Goal: Task Accomplishment & Management: Manage account settings

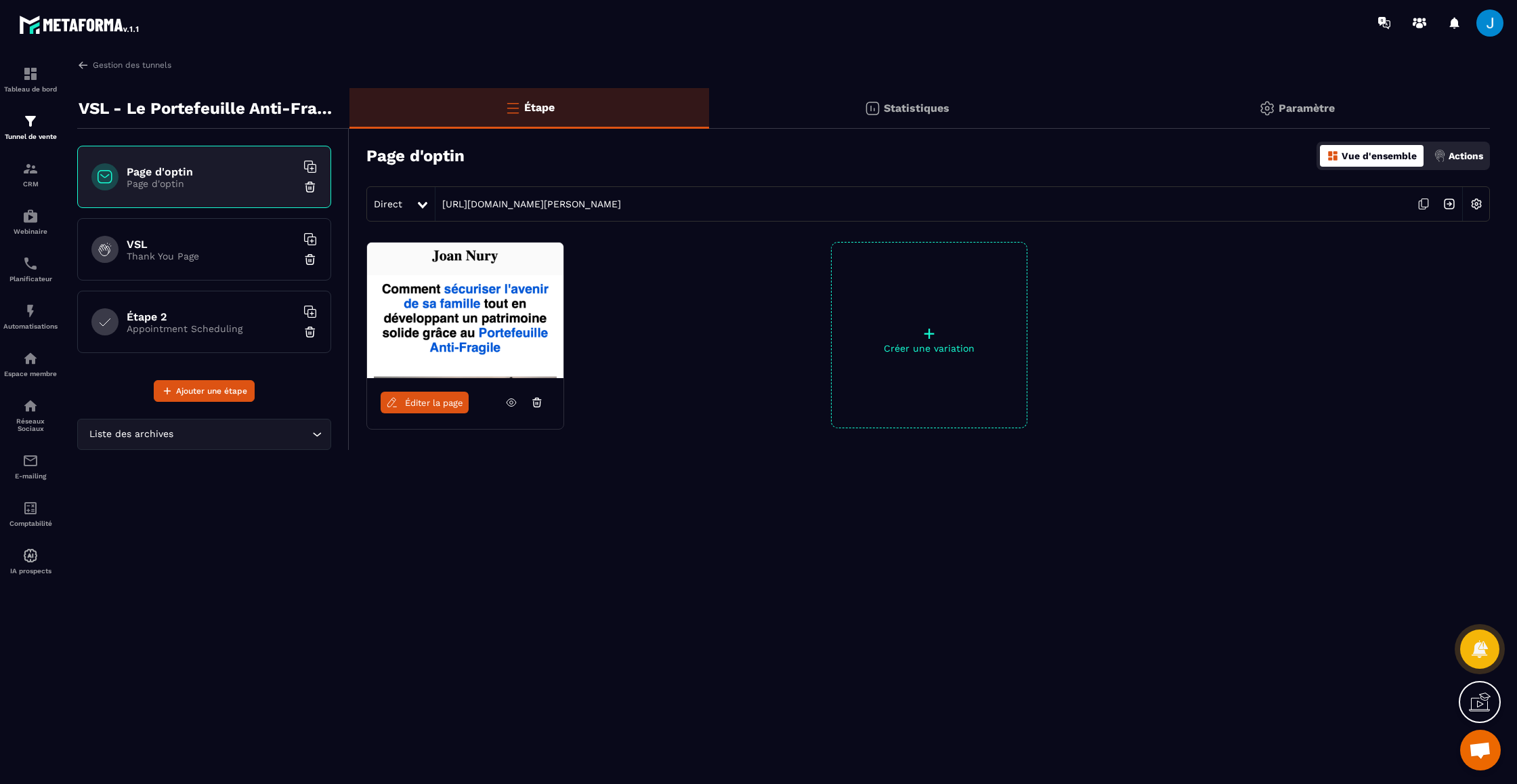
scroll to position [337, 0]
click at [25, 67] on img at bounding box center [30, 73] width 16 height 16
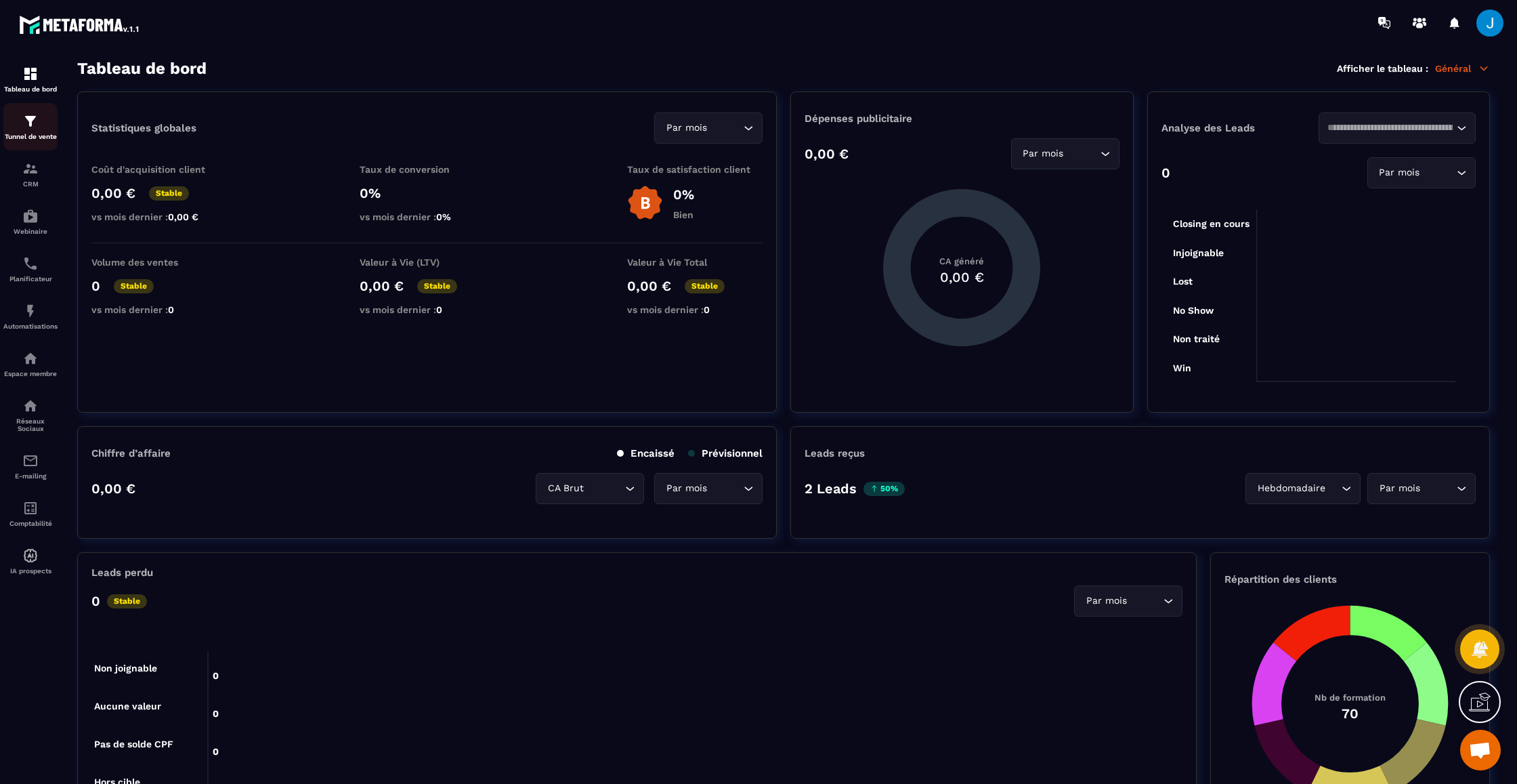
click at [35, 128] on img at bounding box center [30, 121] width 16 height 16
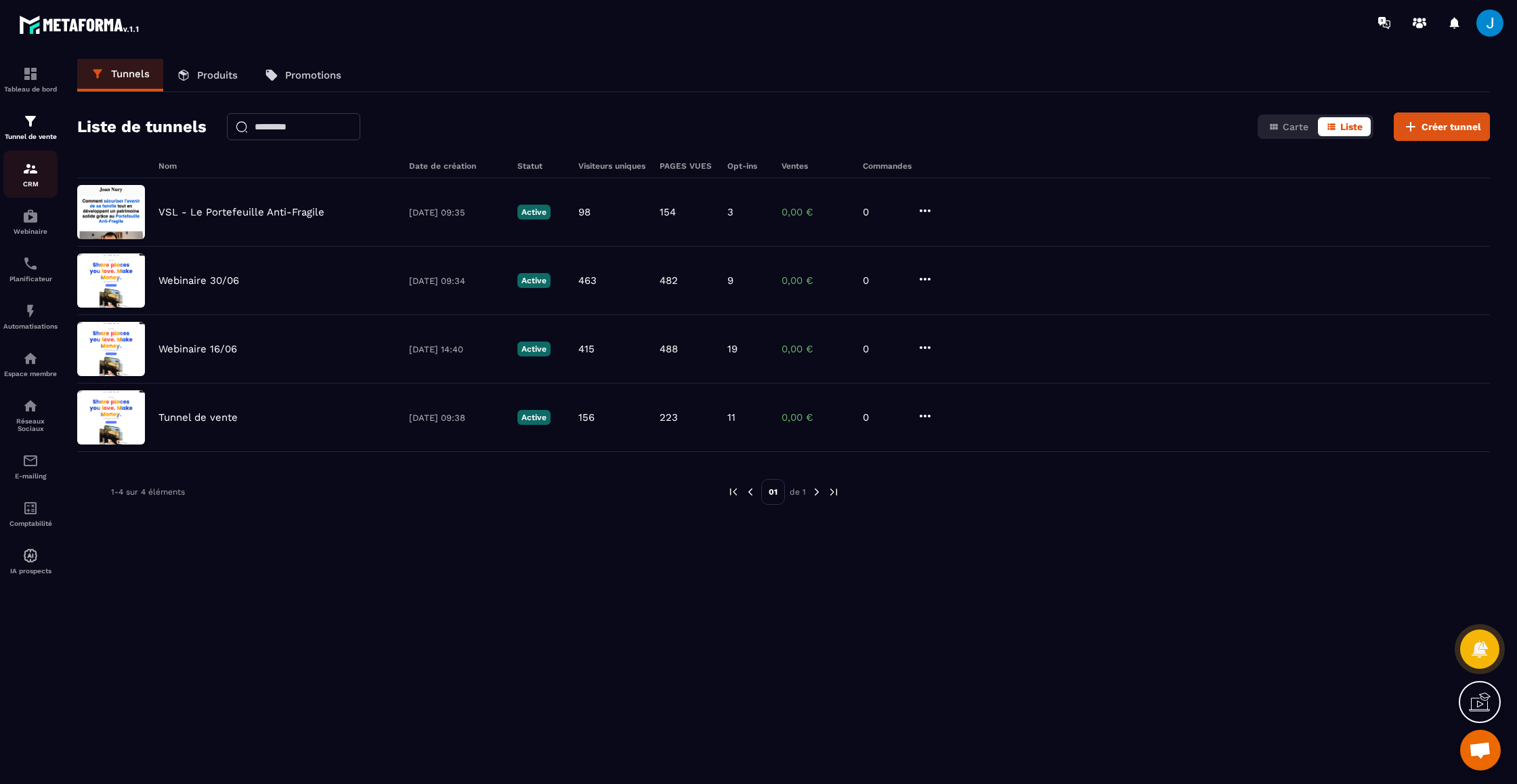
click at [34, 176] on img at bounding box center [30, 168] width 16 height 16
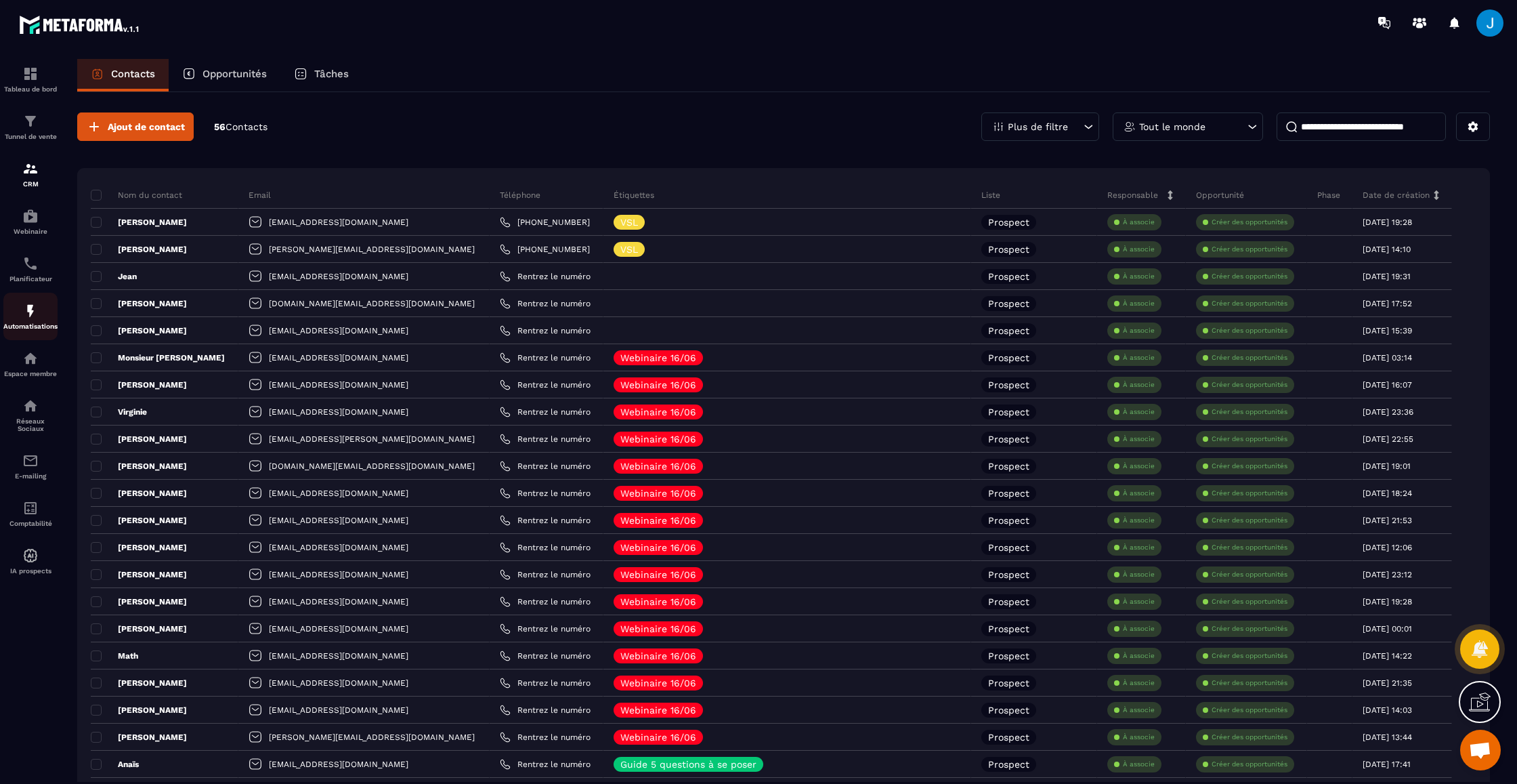
click at [32, 325] on p "Automatisations" at bounding box center [31, 326] width 54 height 8
click at [36, 316] on img at bounding box center [30, 311] width 16 height 16
click at [38, 279] on p "Planificateur" at bounding box center [31, 279] width 54 height 8
click at [42, 362] on div "Espace membre" at bounding box center [31, 364] width 54 height 27
click at [33, 315] on img at bounding box center [30, 311] width 16 height 16
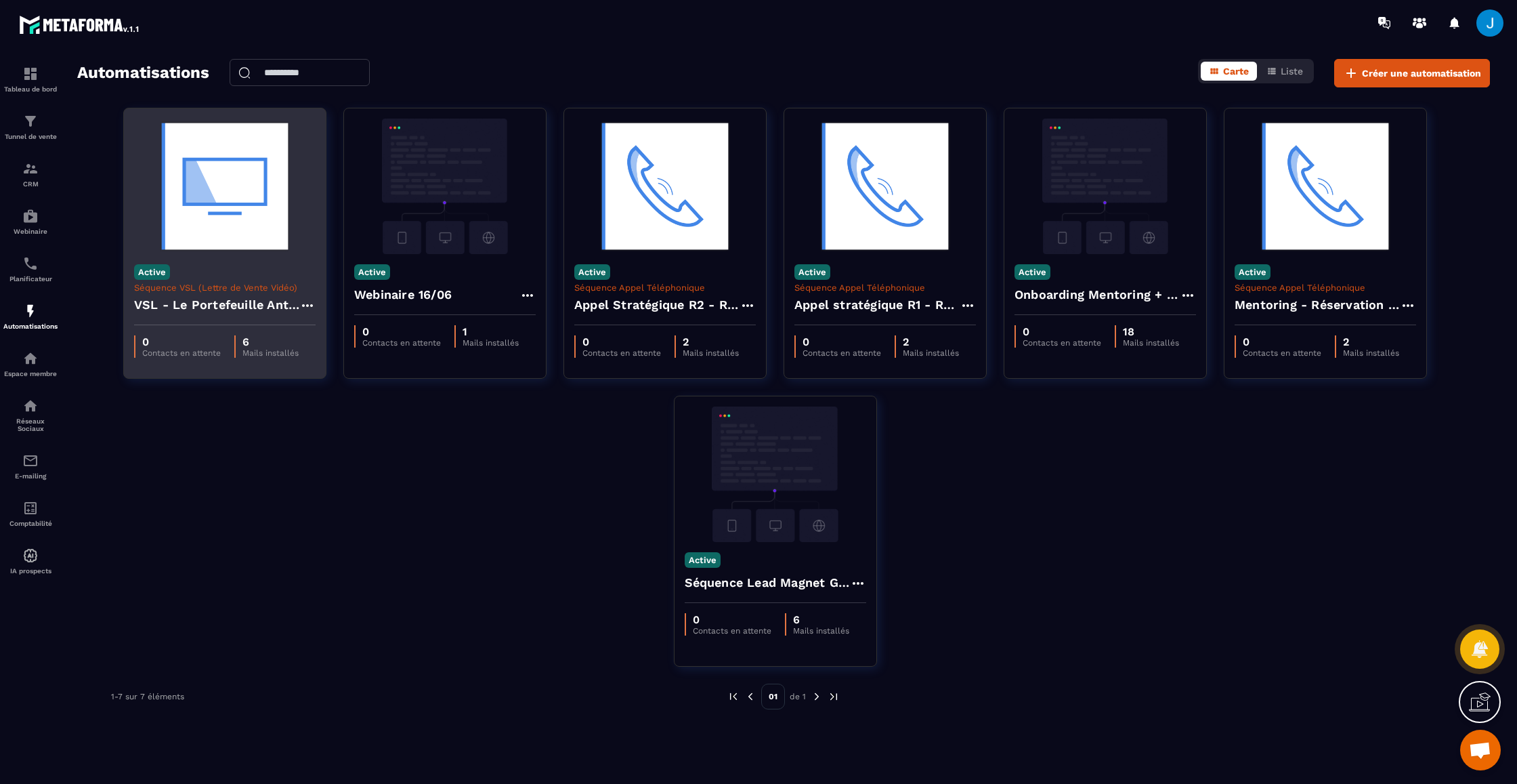
click at [199, 291] on p "Séquence VSL (Lettre de Vente Vidéo)" at bounding box center [225, 288] width 182 height 11
click at [260, 327] on div "0 Contacts en attente 6 Mails installés" at bounding box center [224, 347] width 202 height 42
click at [254, 304] on h4 "VSL - Le Portefeuille Anti-Fragile" at bounding box center [216, 305] width 165 height 19
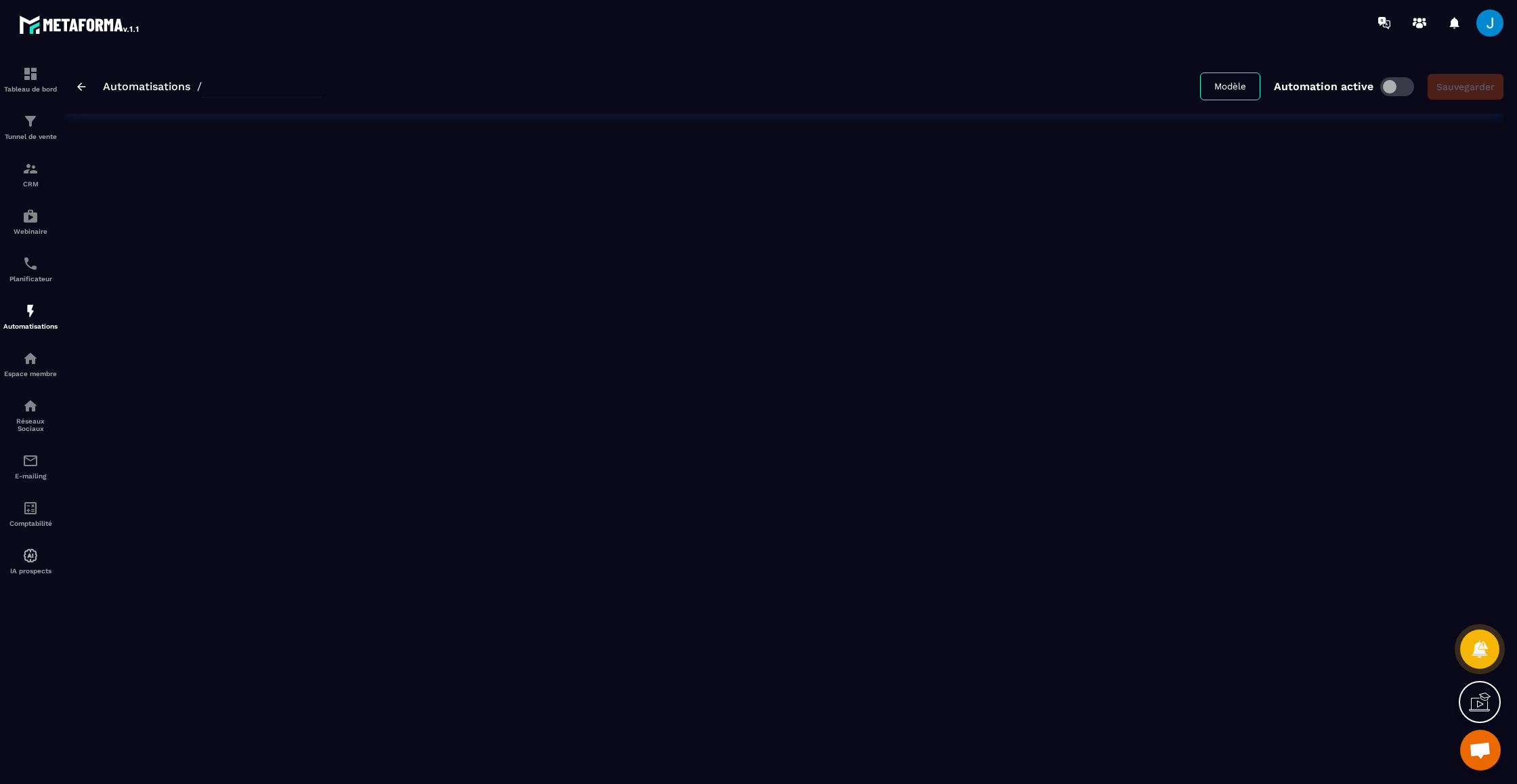
type input "**********"
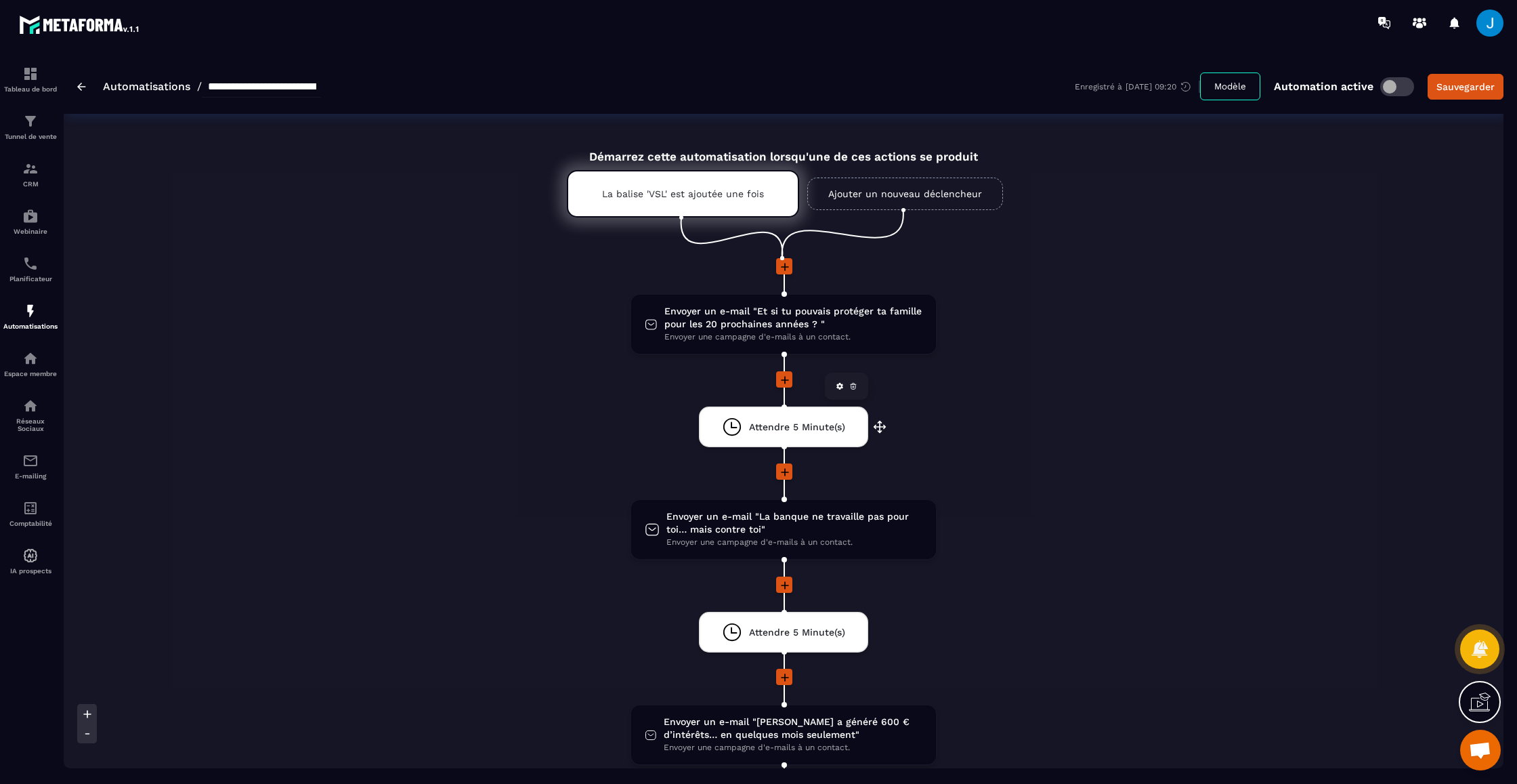
click at [838, 433] on div "Attendre 5 Minute(s)" at bounding box center [784, 426] width 124 height 20
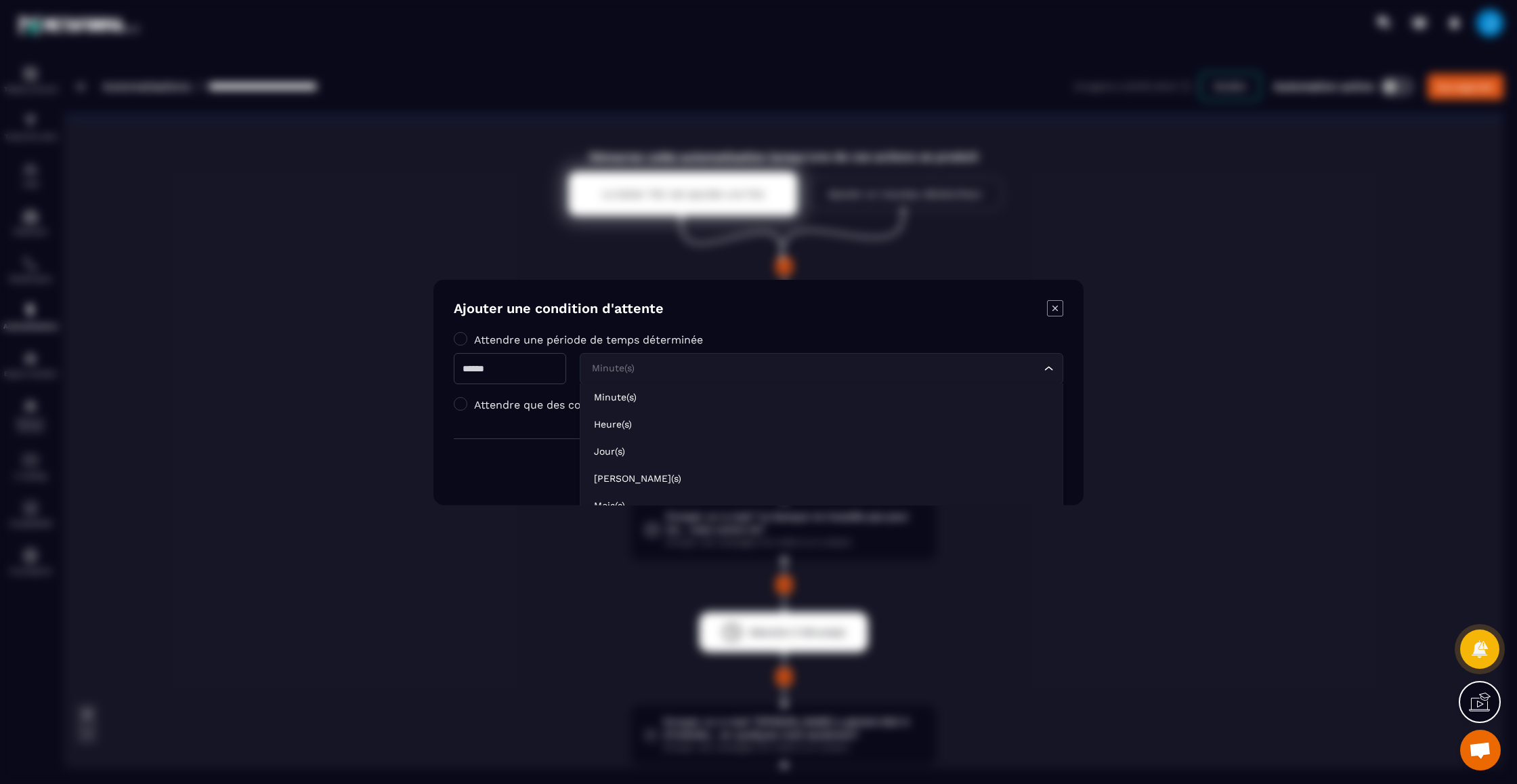
click at [630, 362] on div "Minute(s)" at bounding box center [814, 367] width 455 height 14
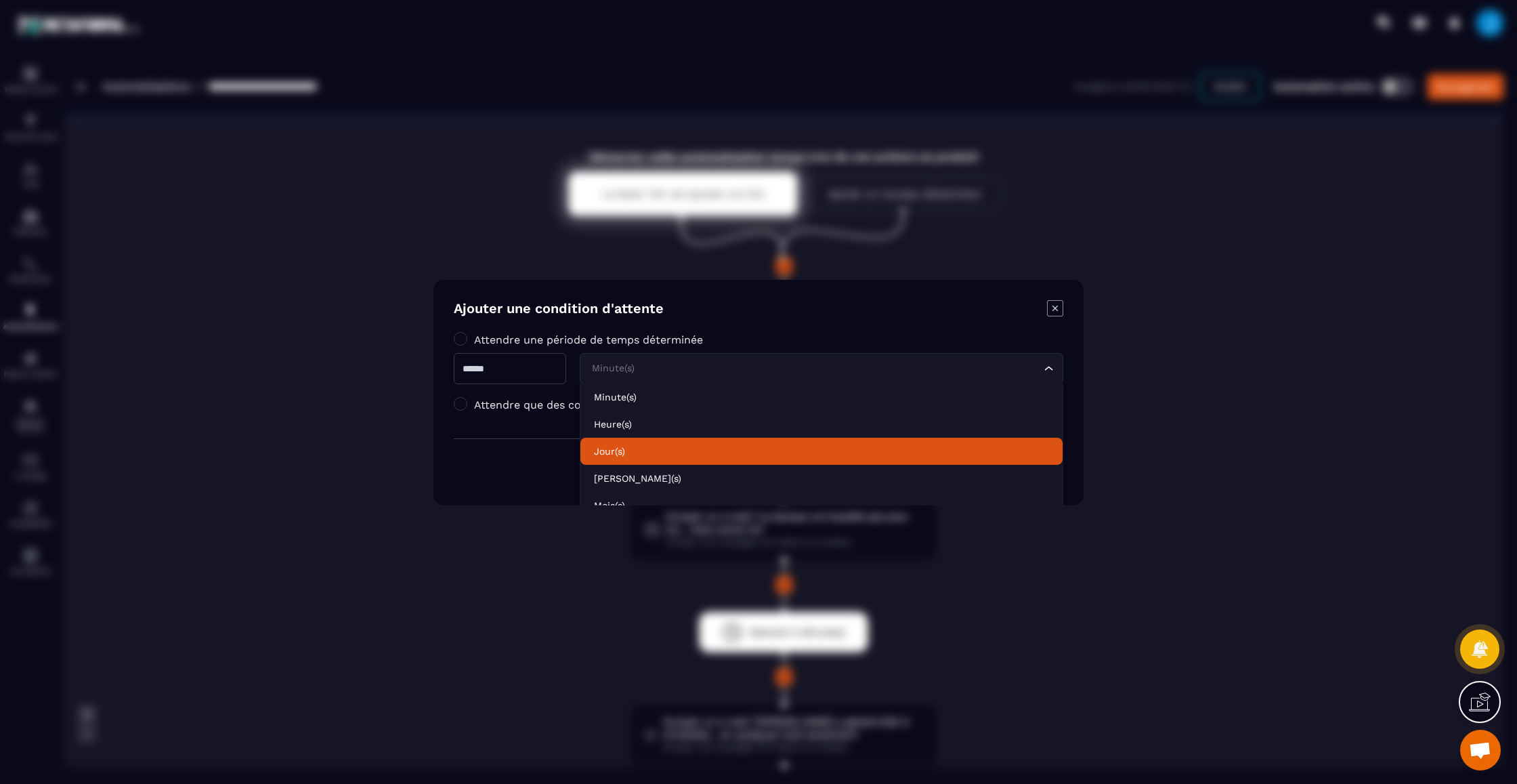
click at [646, 449] on p "Jour(s)" at bounding box center [821, 450] width 455 height 14
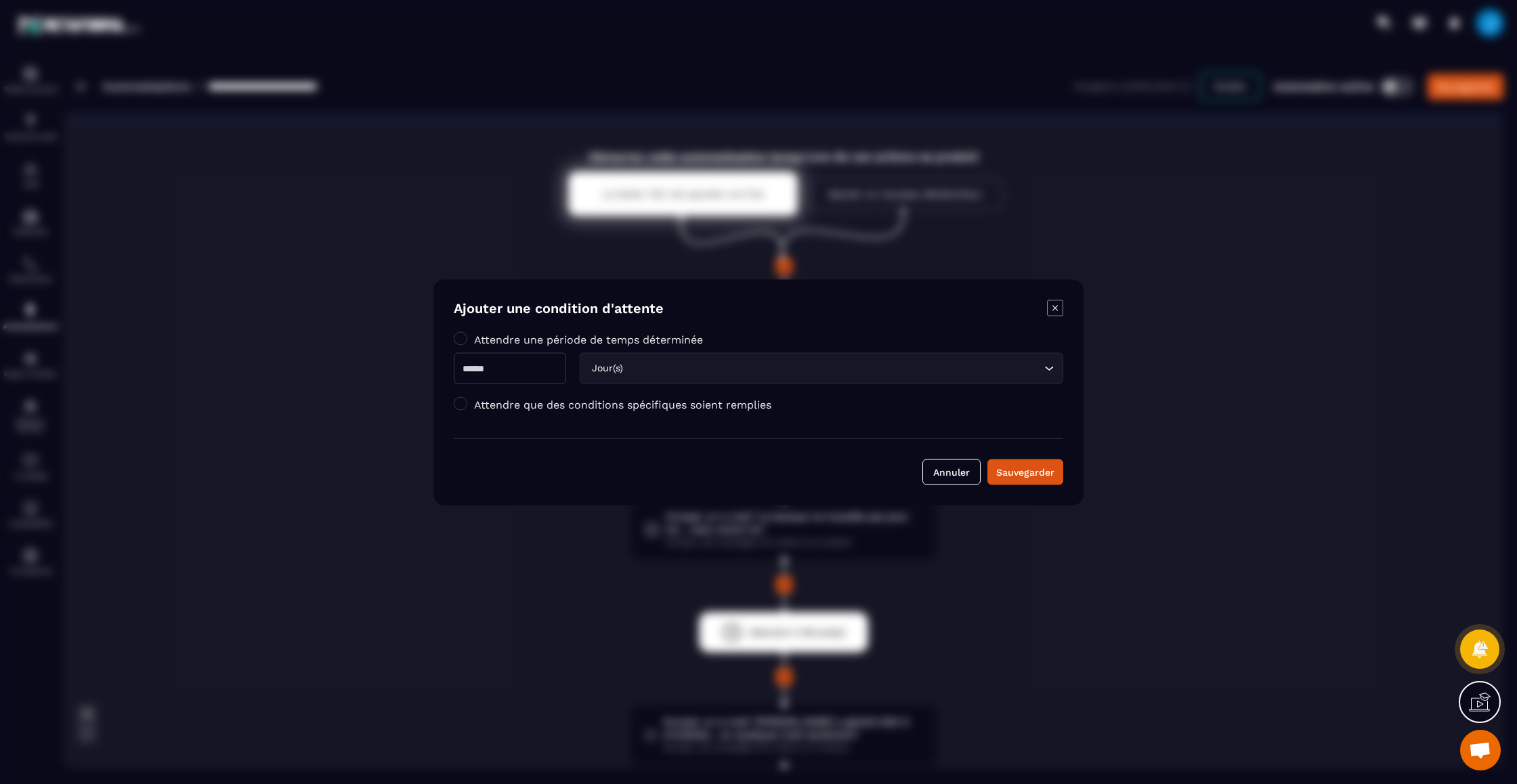
click at [492, 367] on input "*" at bounding box center [510, 368] width 112 height 31
type input "*"
click at [1021, 462] on button "Sauvegarder" at bounding box center [1025, 471] width 76 height 26
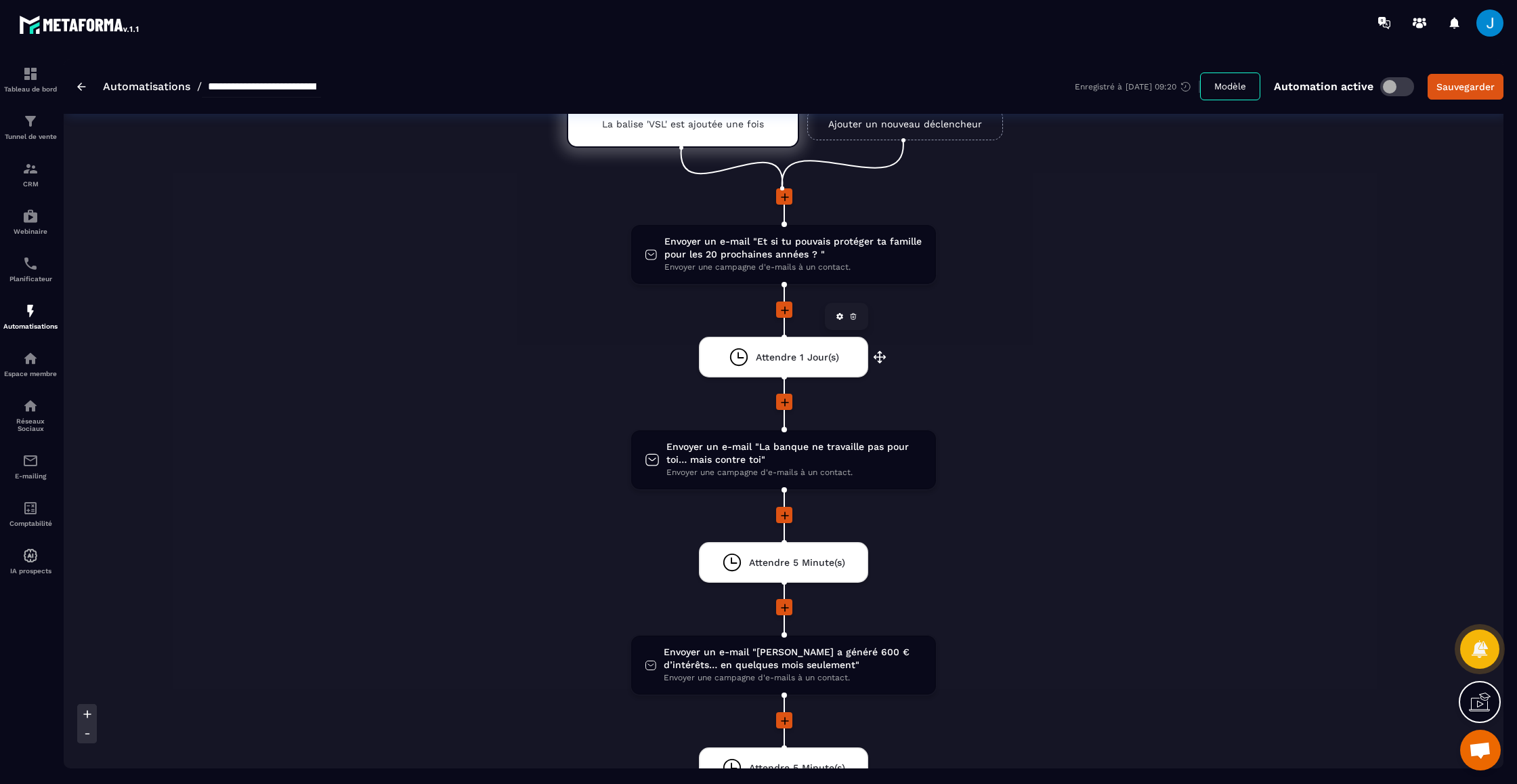
scroll to position [76, 0]
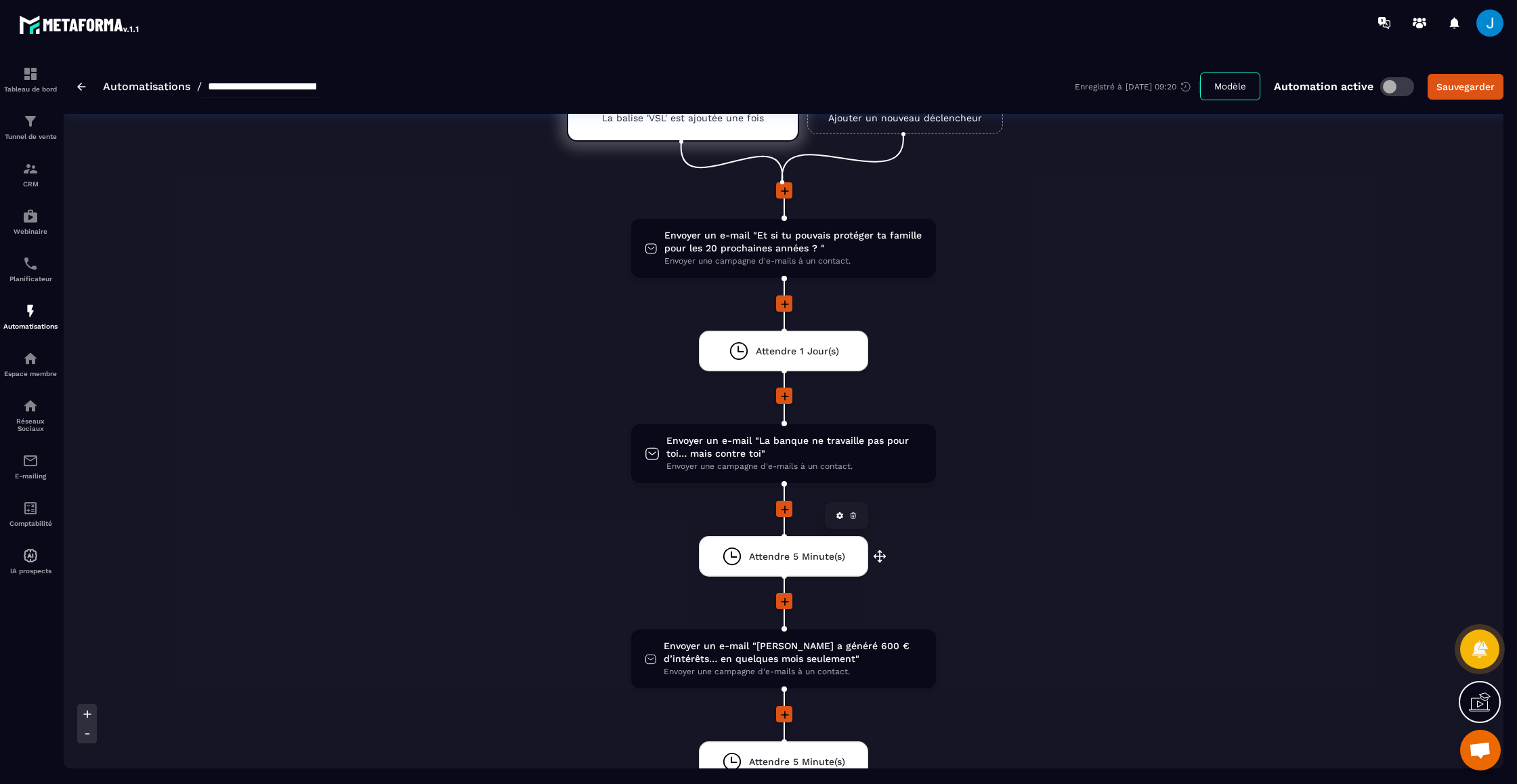
click at [786, 557] on span "Attendre 5 Minute(s)" at bounding box center [798, 556] width 97 height 13
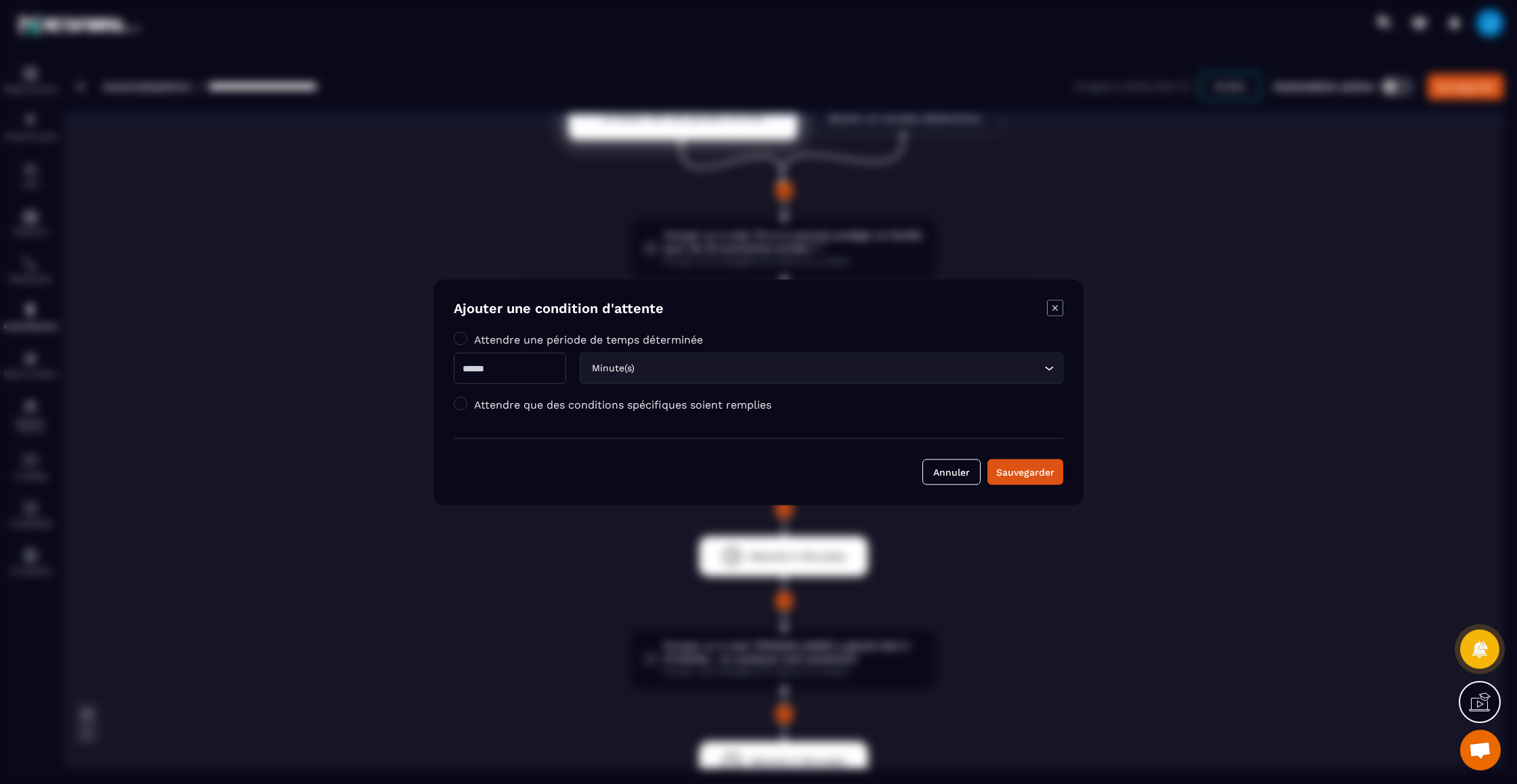
click at [475, 367] on input "*" at bounding box center [510, 368] width 112 height 31
type input "*"
click at [774, 363] on input "Search for option" at bounding box center [839, 367] width 404 height 14
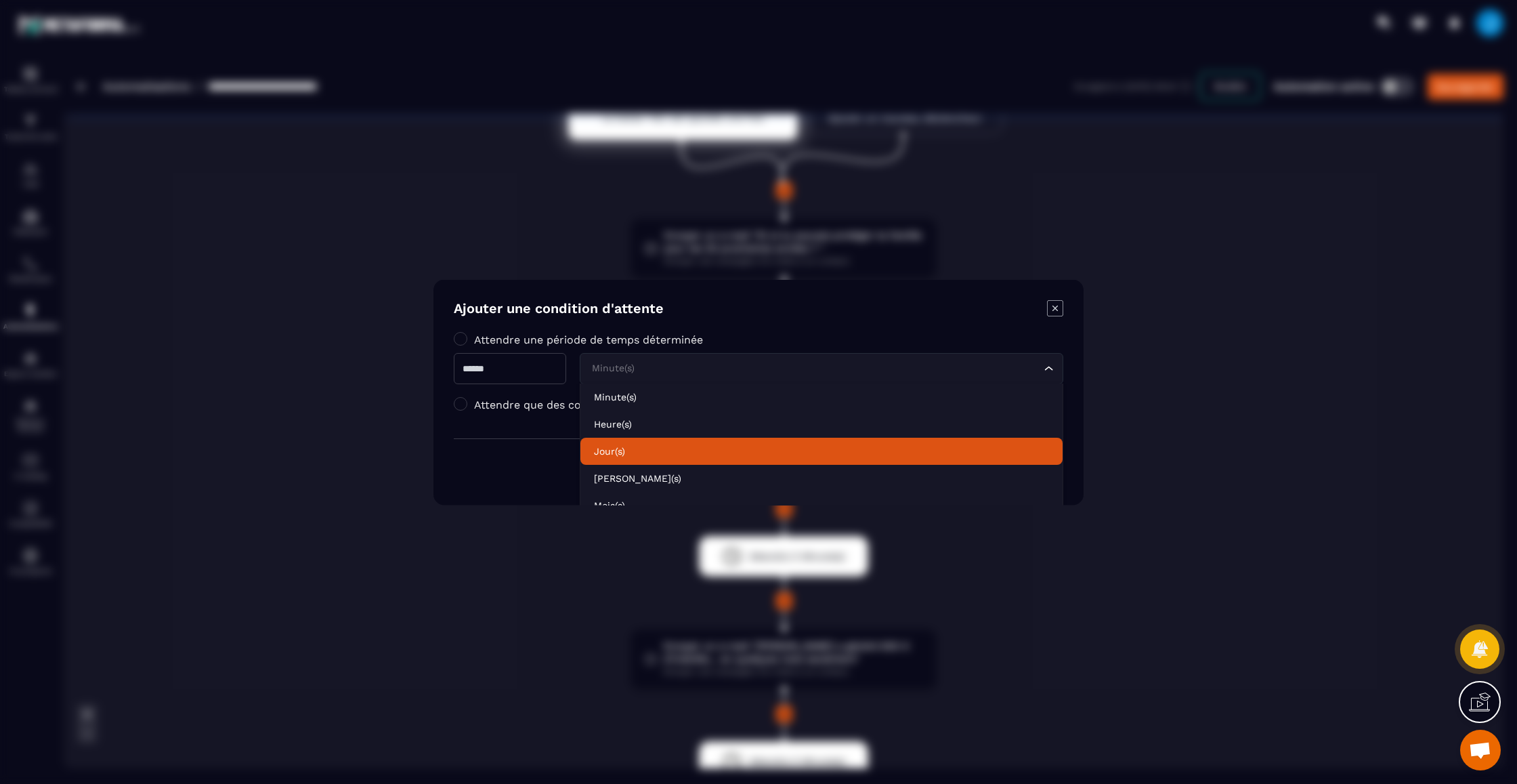
click at [705, 452] on p "Jour(s)" at bounding box center [821, 450] width 455 height 14
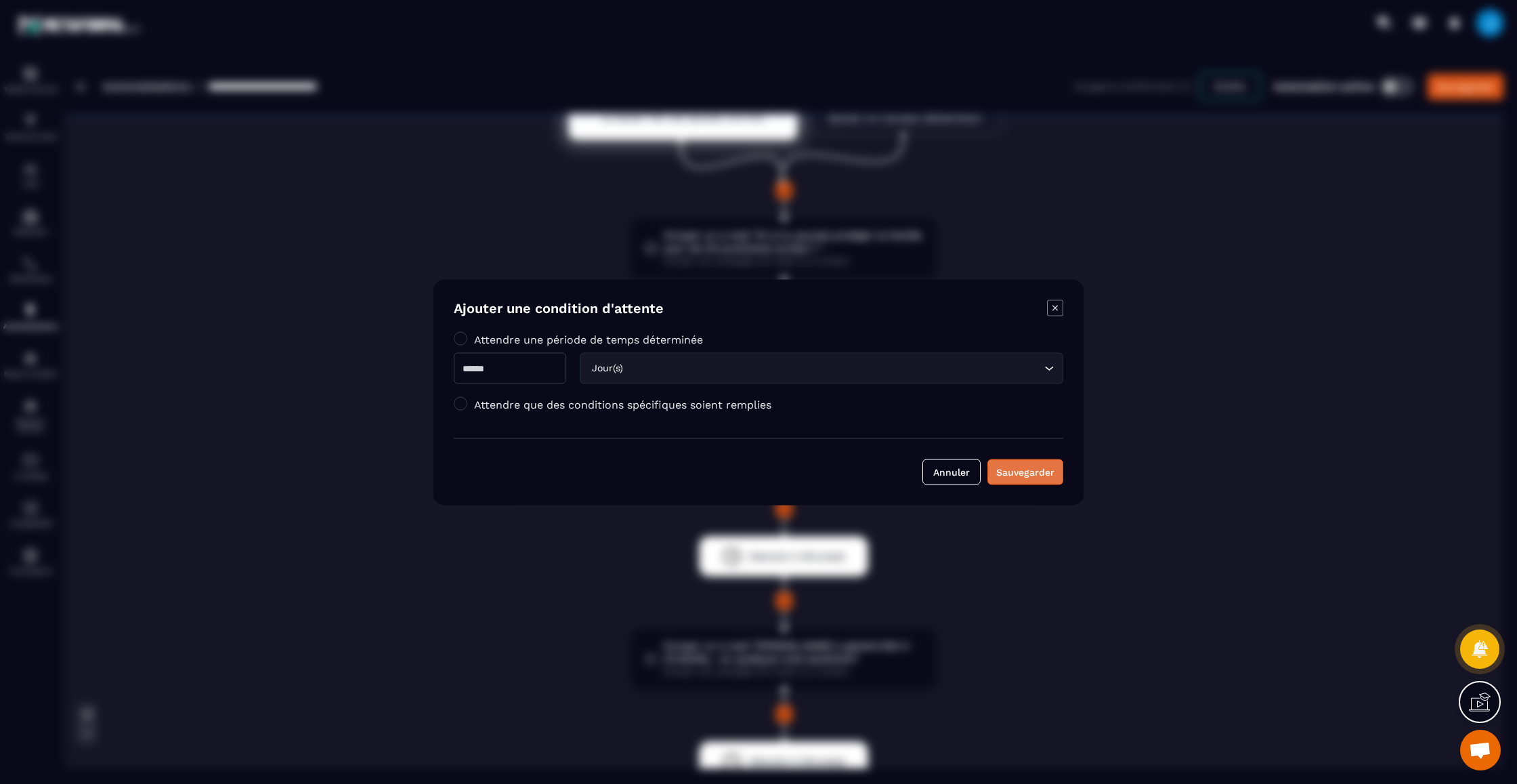
click at [1008, 471] on div "Sauvegarder" at bounding box center [1025, 471] width 58 height 14
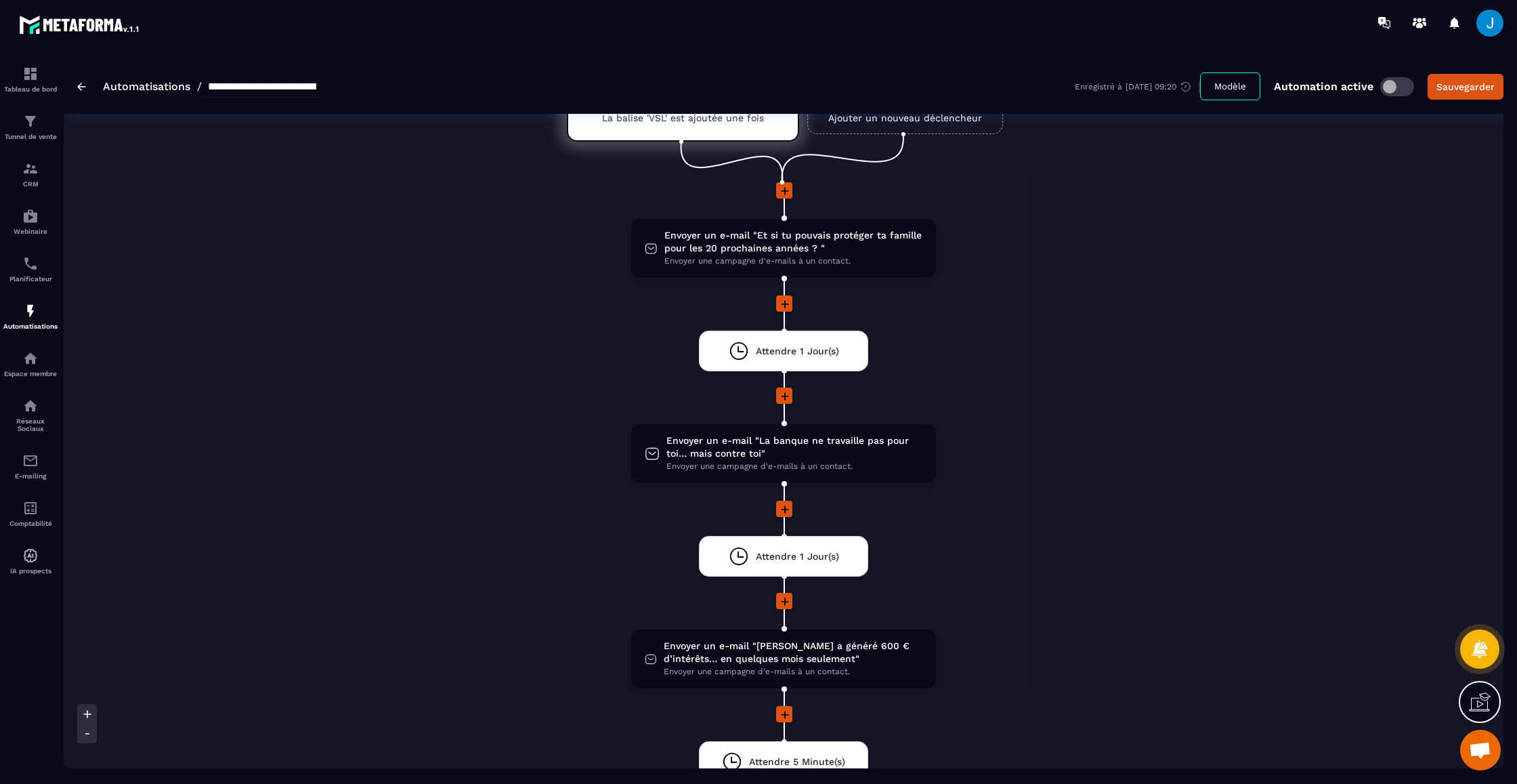
scroll to position [143, 0]
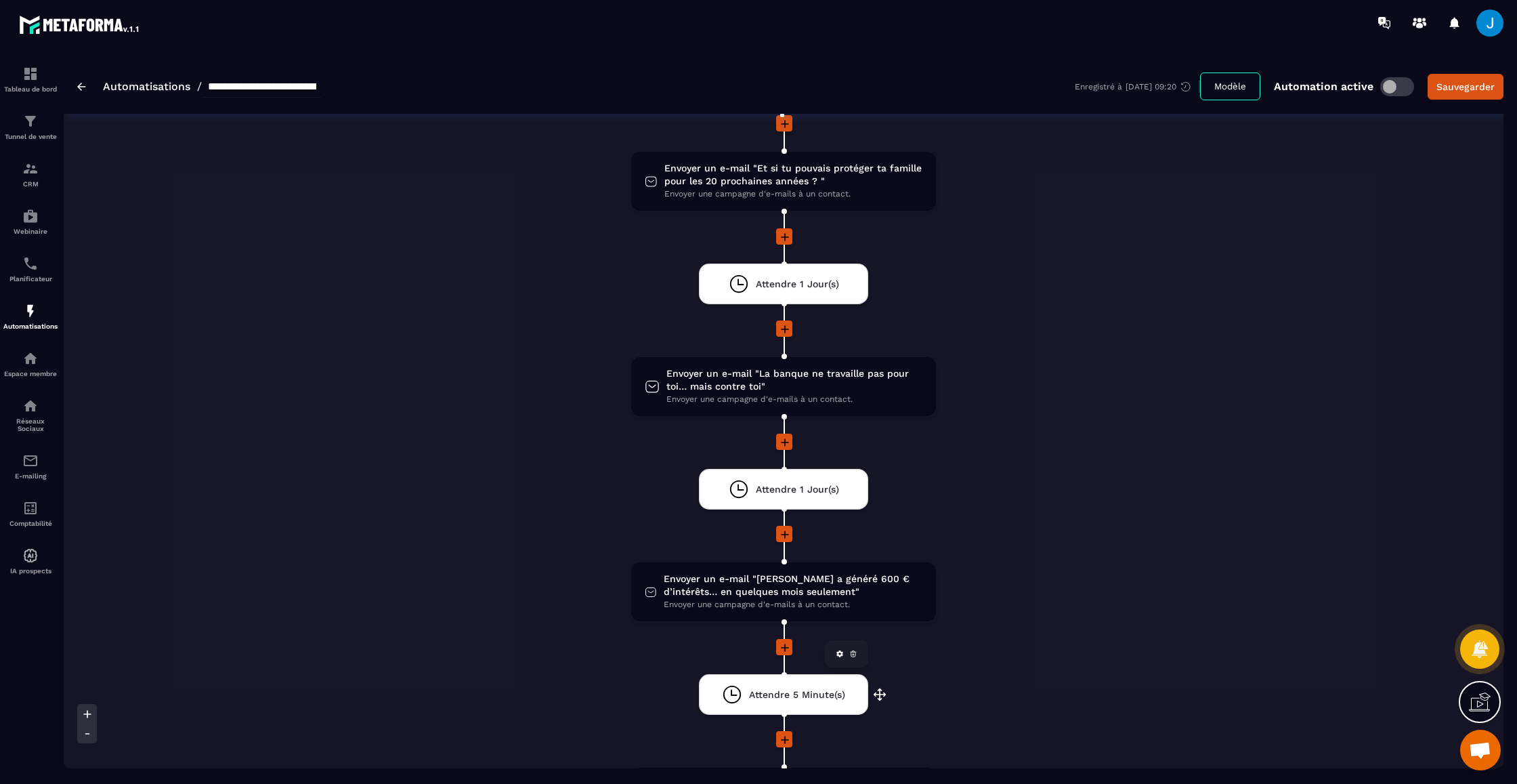
click at [774, 695] on span "Attendre 5 Minute(s)" at bounding box center [798, 694] width 97 height 13
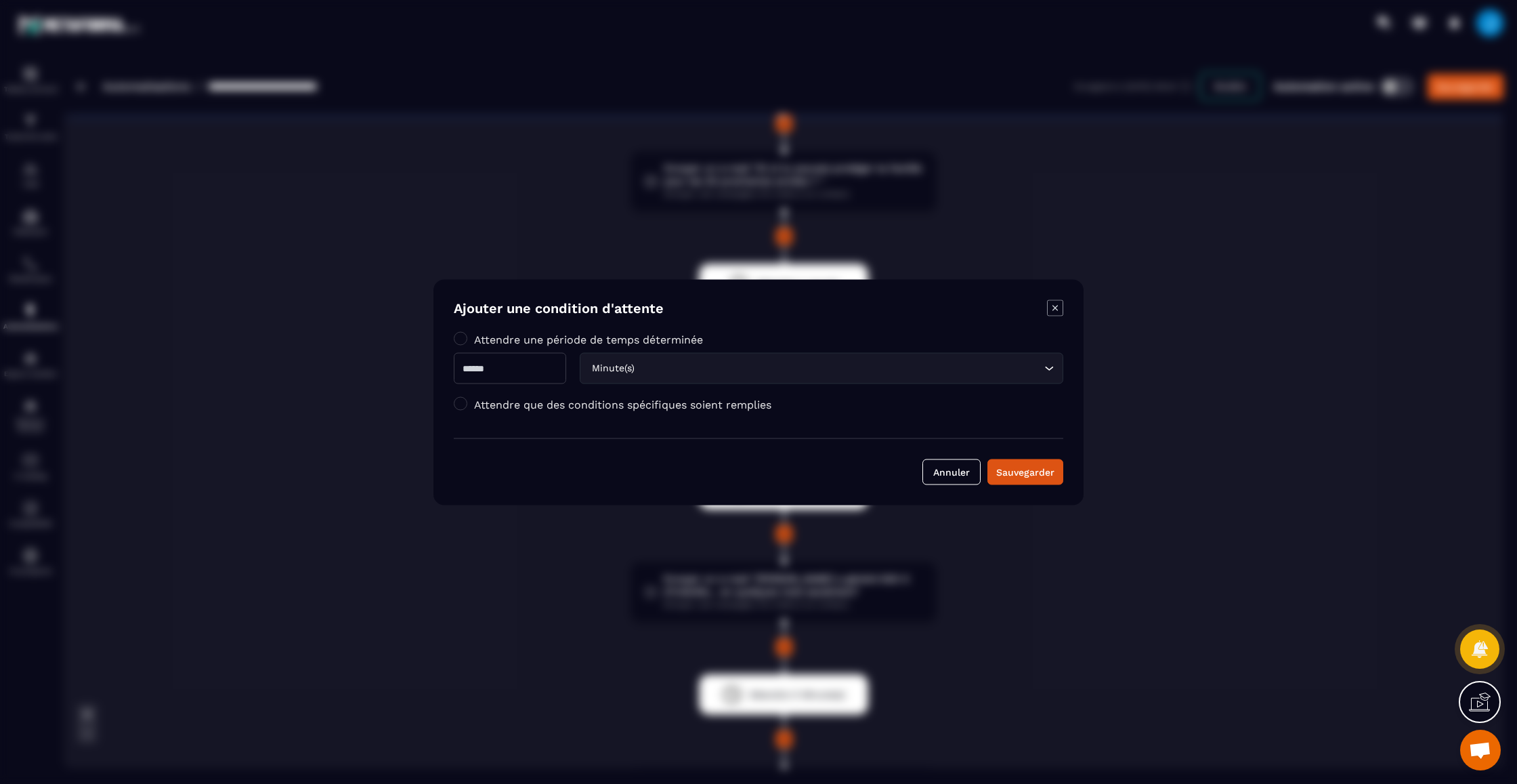
click at [489, 377] on input "*" at bounding box center [510, 368] width 112 height 31
type input "*"
click at [696, 361] on input "Search for option" at bounding box center [839, 367] width 404 height 14
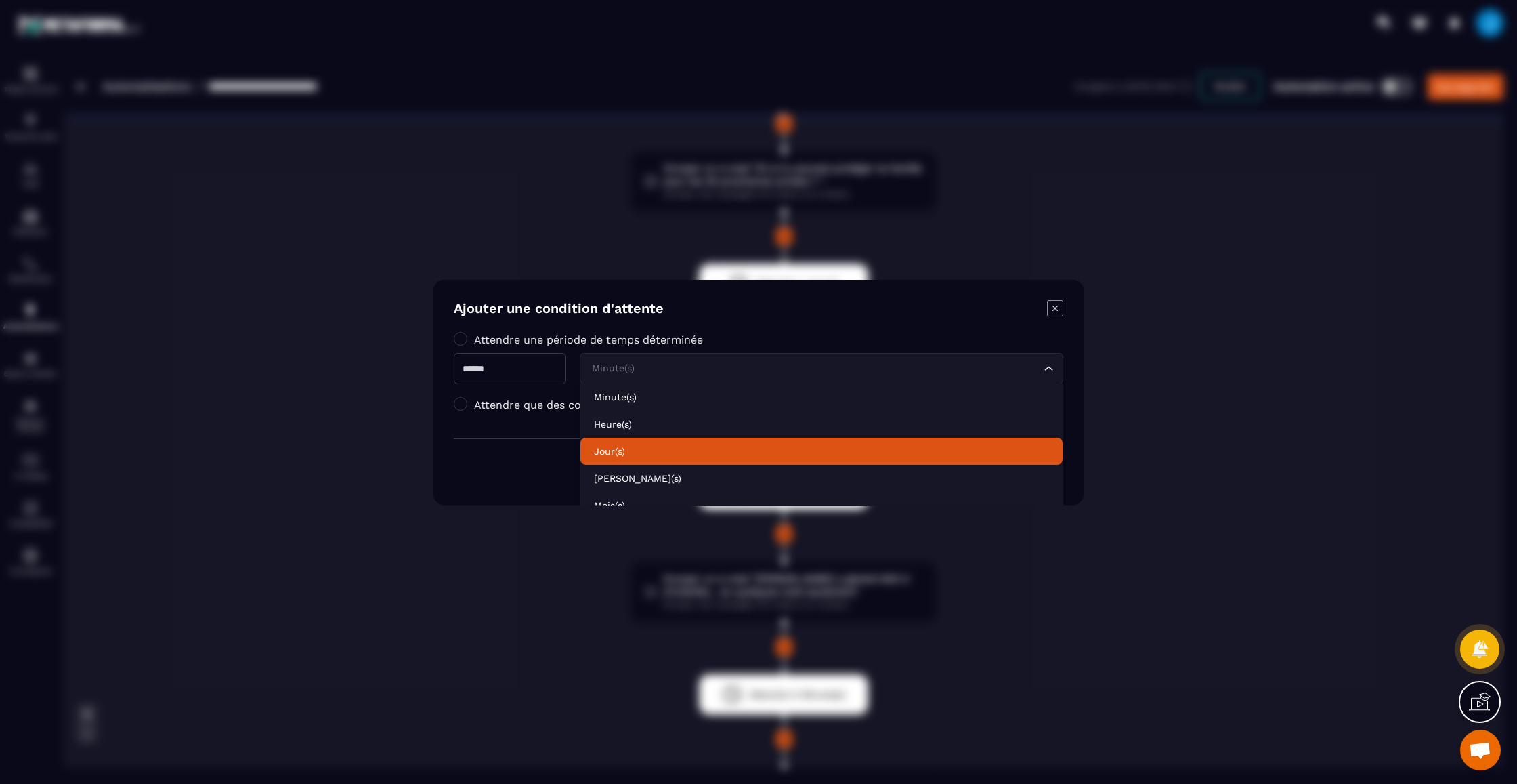
click at [656, 443] on p "Jour(s)" at bounding box center [821, 450] width 455 height 14
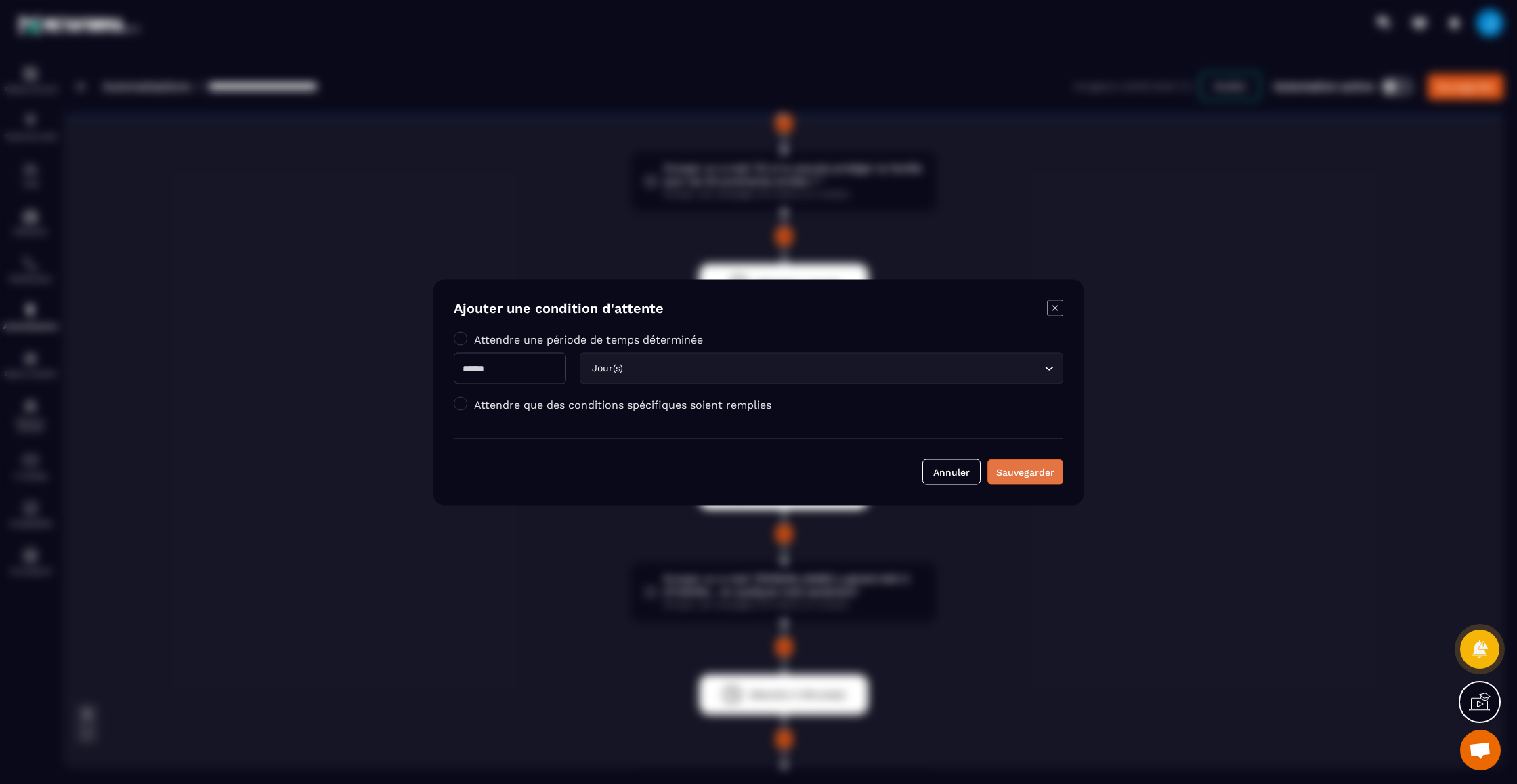
click at [1029, 478] on div "Sauvegarder" at bounding box center [1025, 471] width 58 height 14
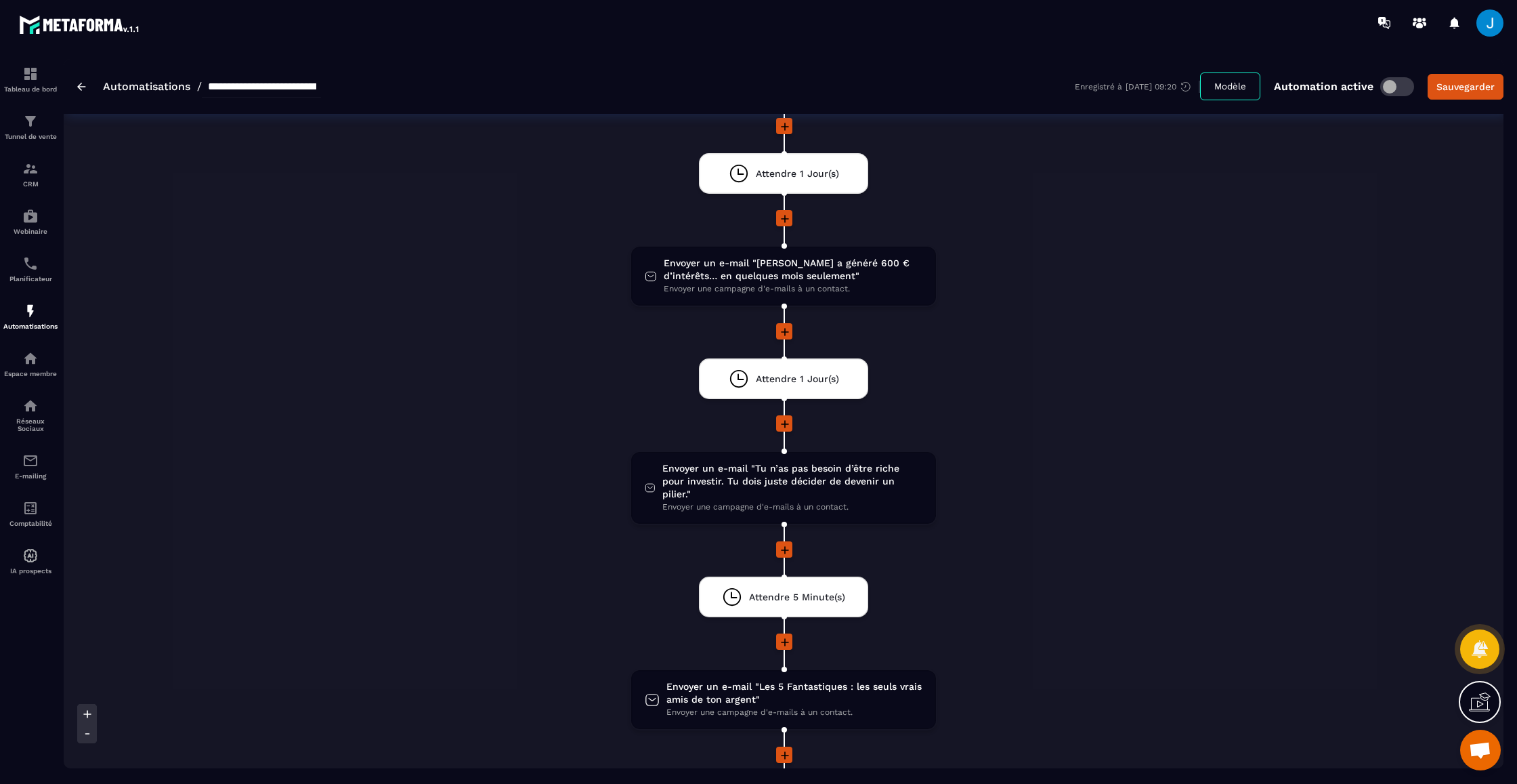
scroll to position [505, 0]
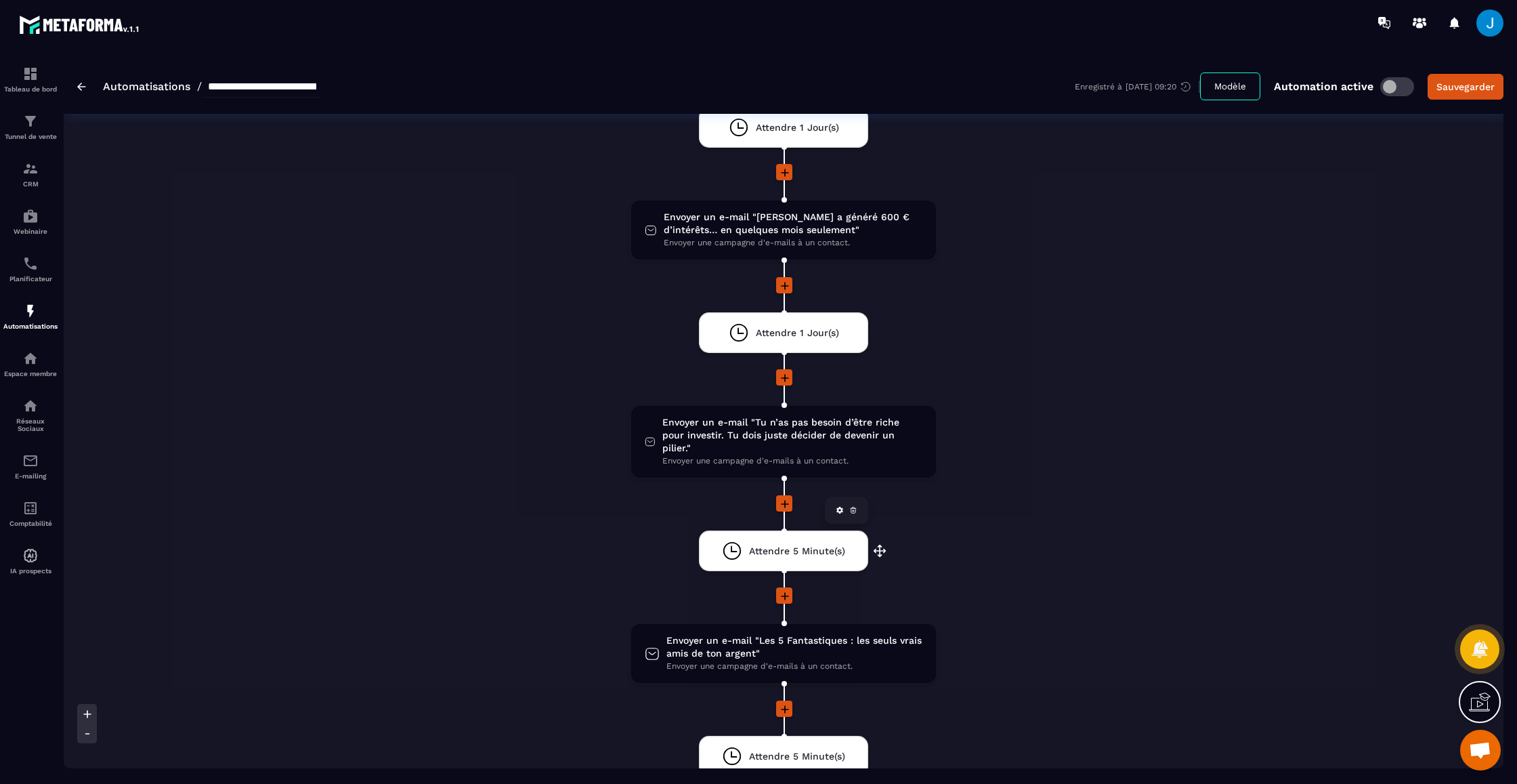
click at [778, 545] on span "Attendre 5 Minute(s)" at bounding box center [798, 550] width 97 height 13
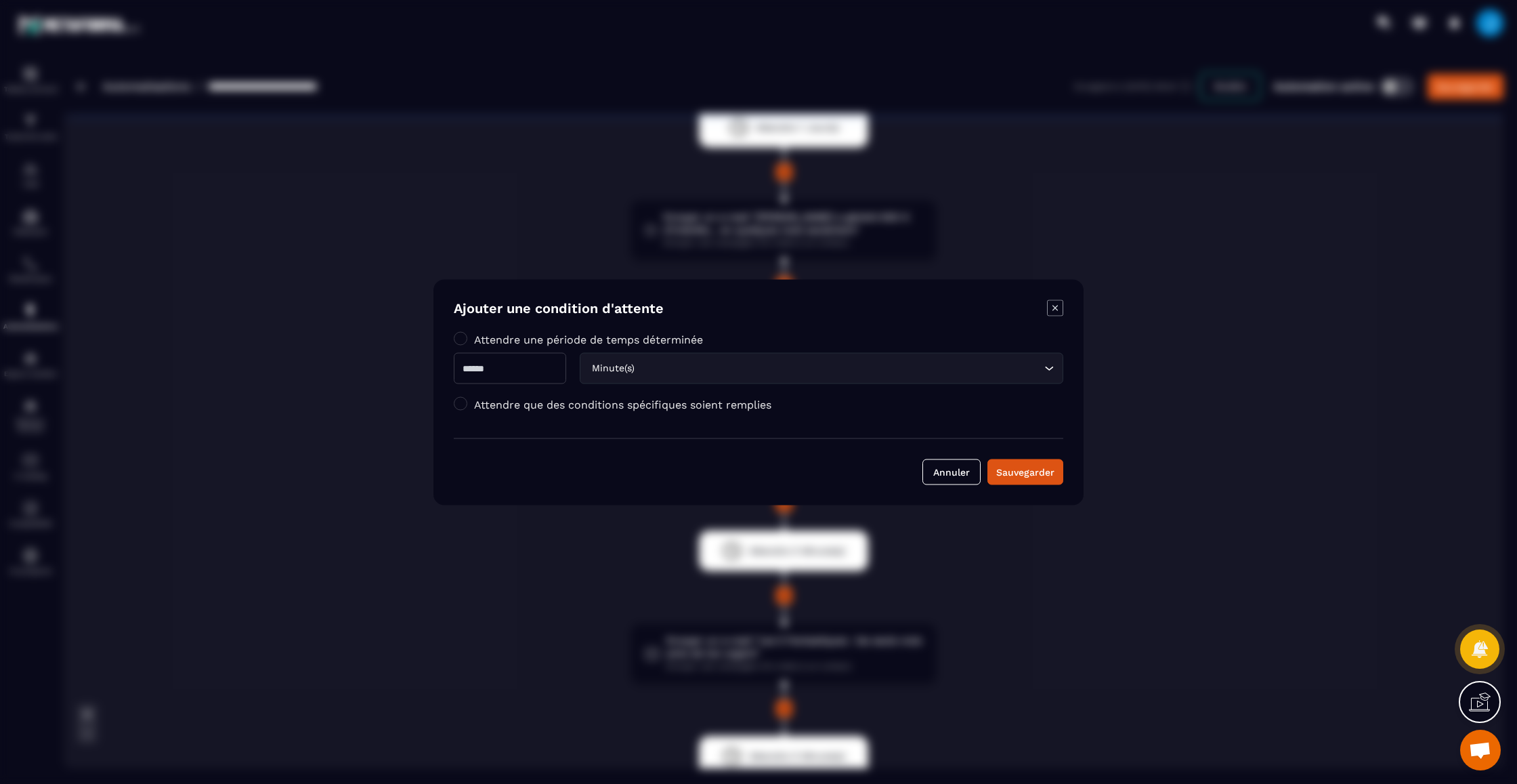
click at [631, 357] on div "Minute(s) Loading..." at bounding box center [821, 368] width 484 height 31
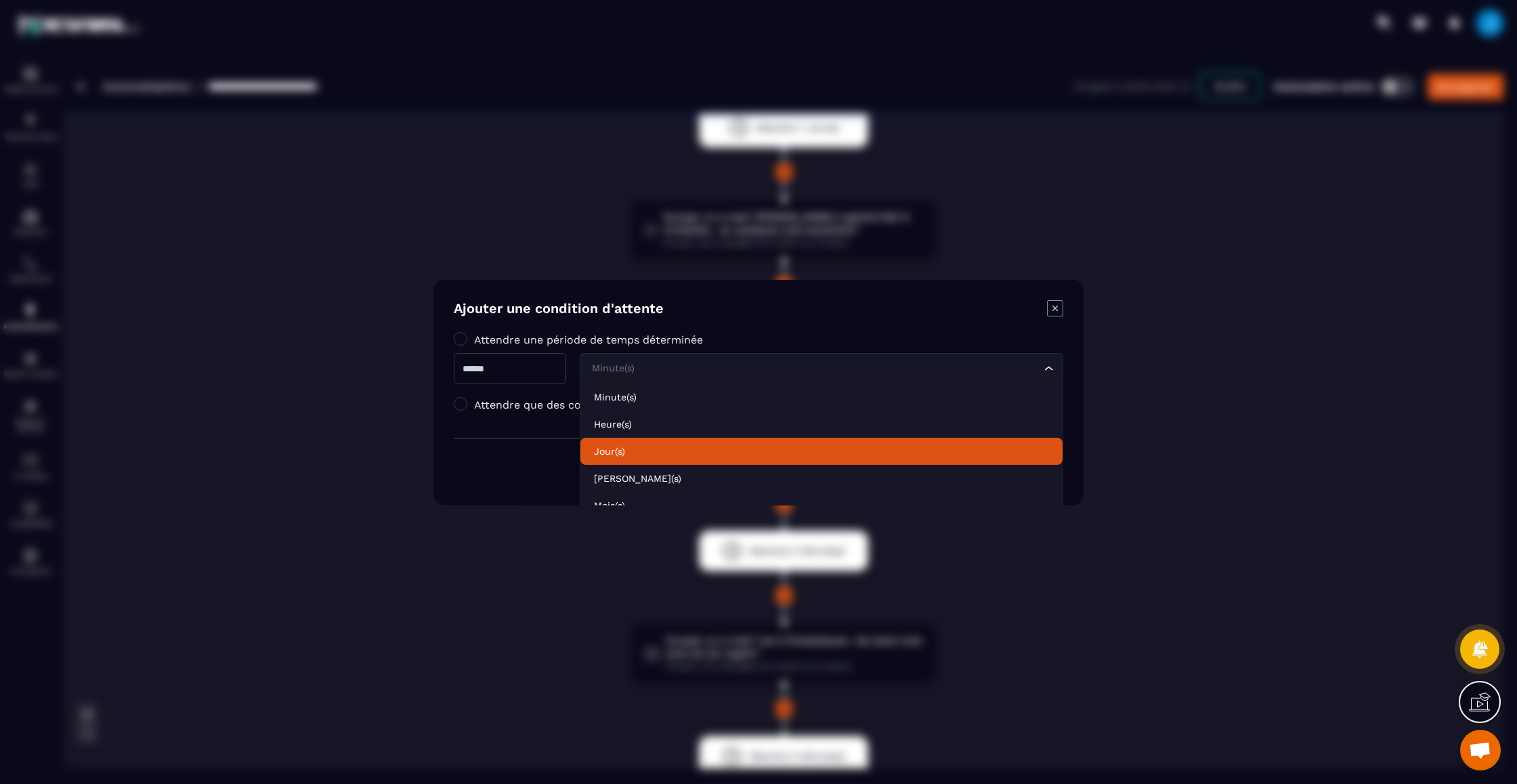
click at [640, 440] on li "Jour(s)" at bounding box center [821, 450] width 482 height 27
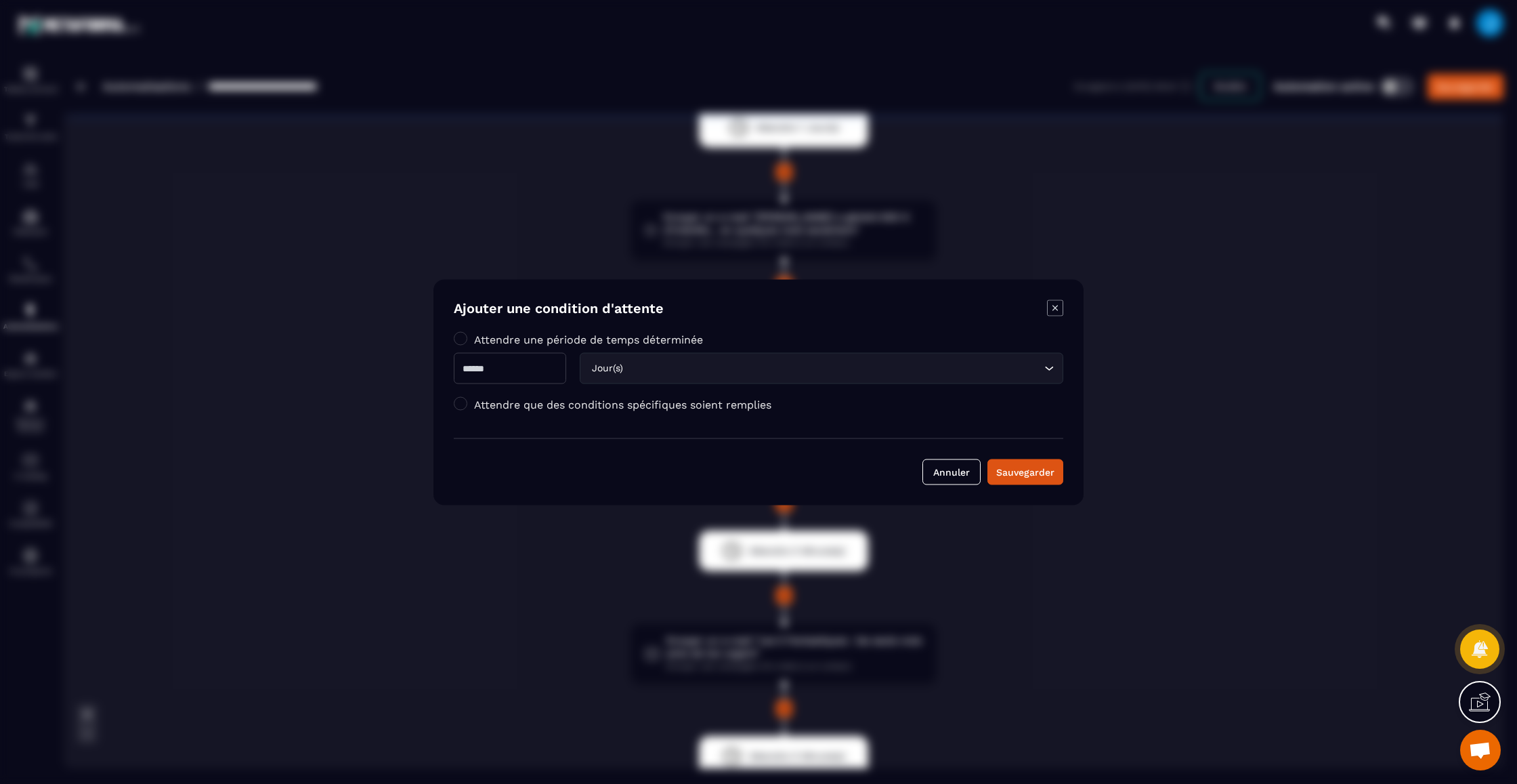
click at [525, 376] on input "*" at bounding box center [510, 368] width 112 height 31
type input "*"
click at [1044, 478] on div "Sauvegarder" at bounding box center [1025, 471] width 58 height 14
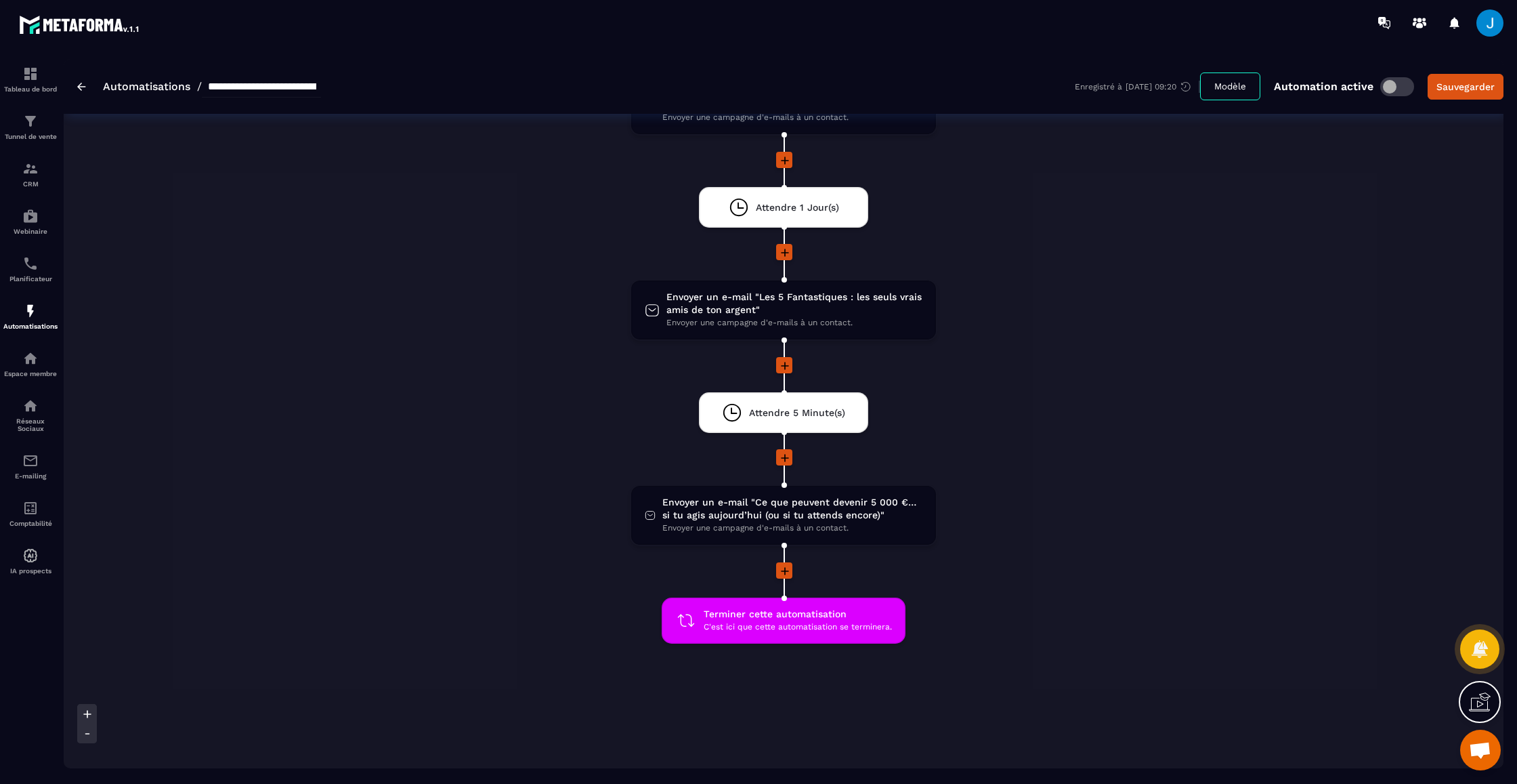
scroll to position [850, 0]
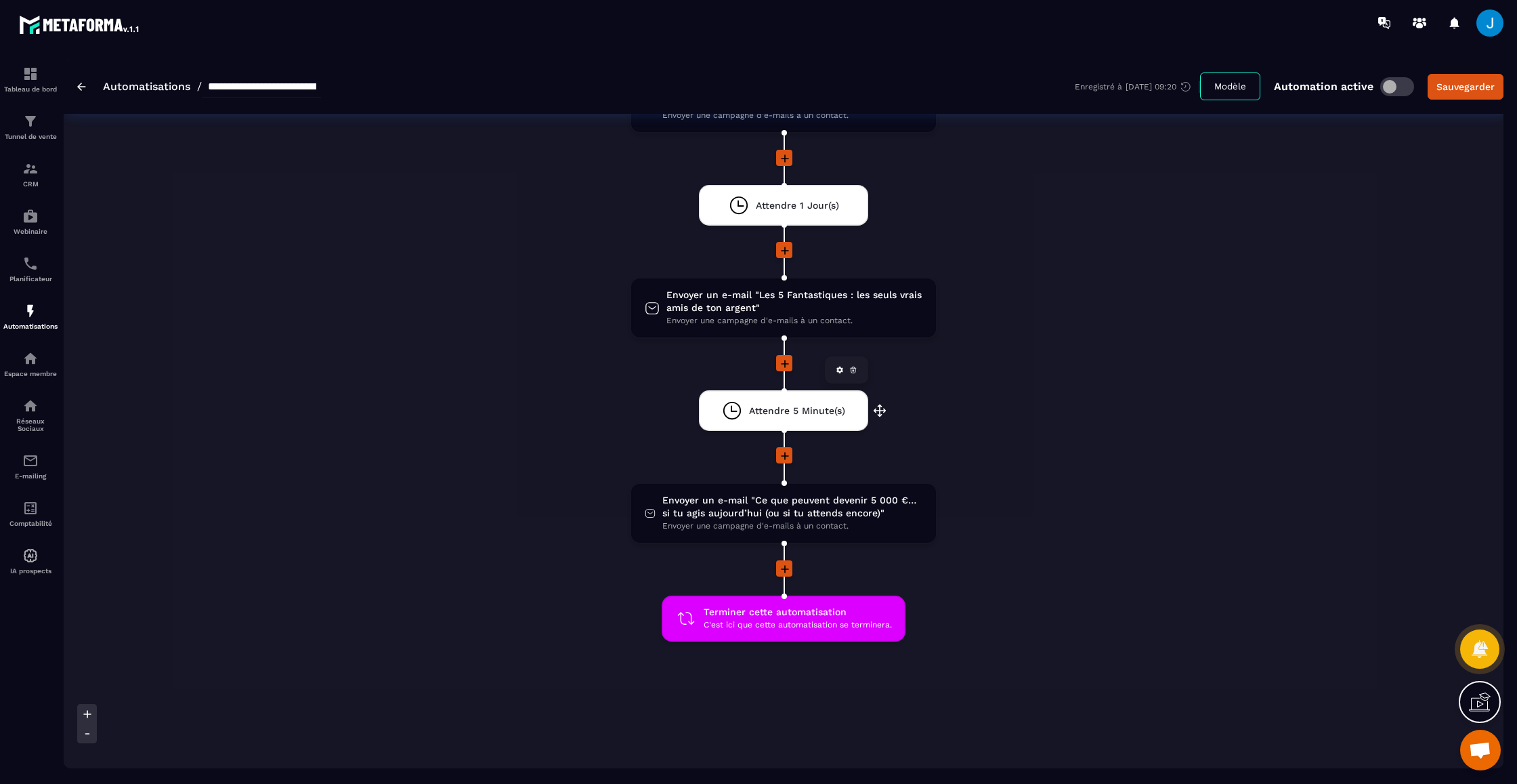
click at [798, 405] on div "Attendre 5 Minute(s)" at bounding box center [784, 410] width 124 height 20
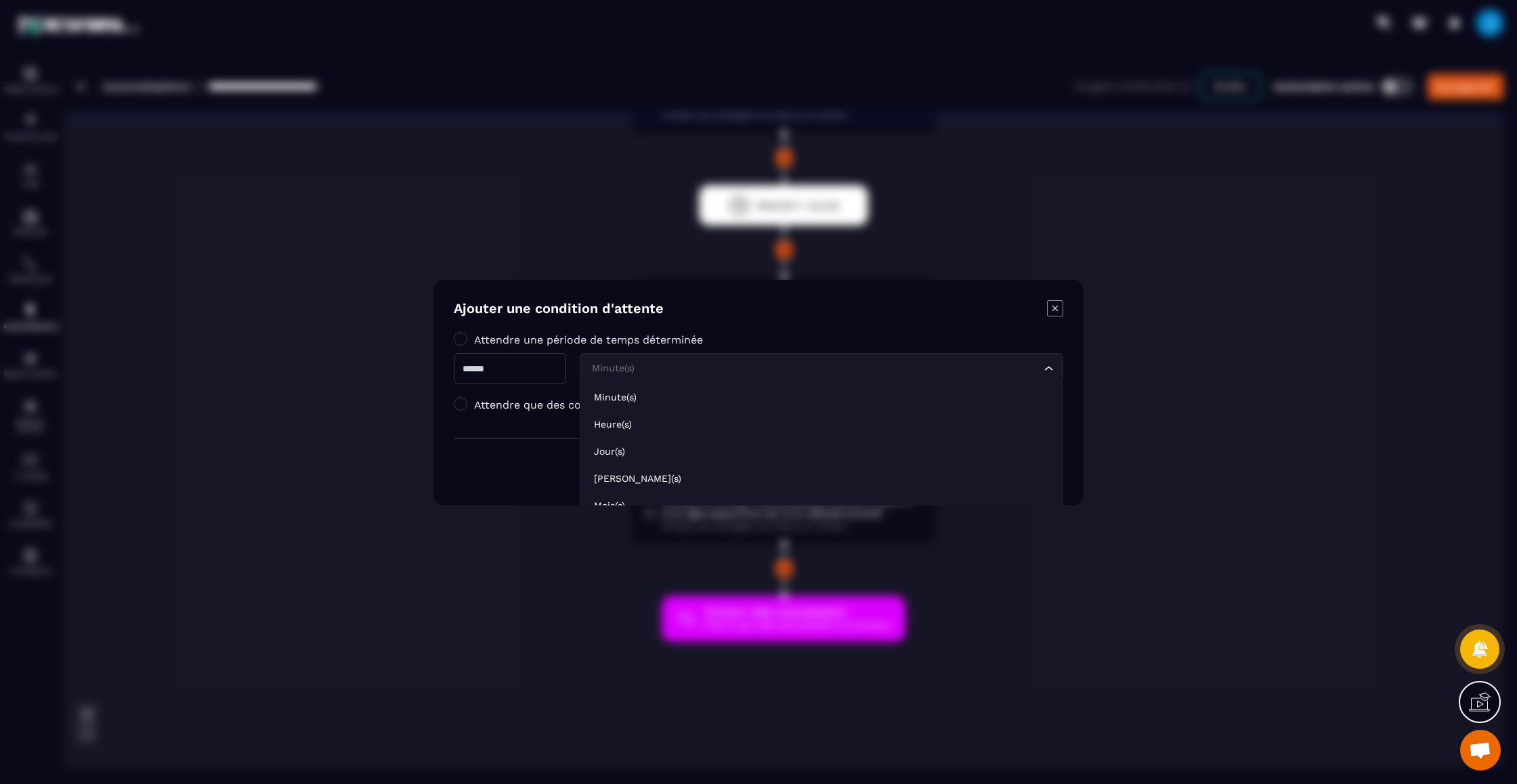
click at [618, 377] on div "Minute(s) Loading..." at bounding box center [821, 368] width 484 height 31
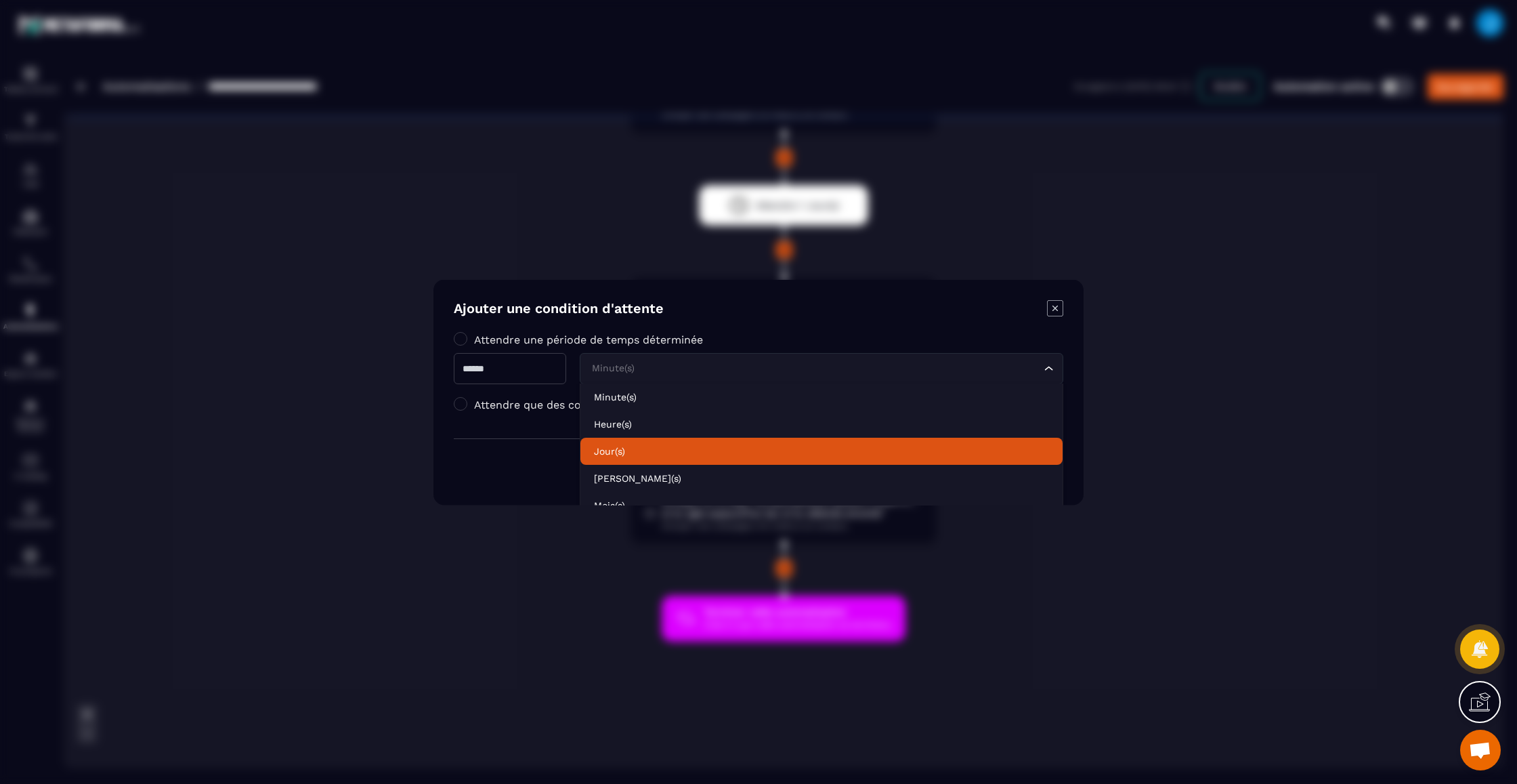
click at [625, 445] on p "Jour(s)" at bounding box center [821, 450] width 455 height 14
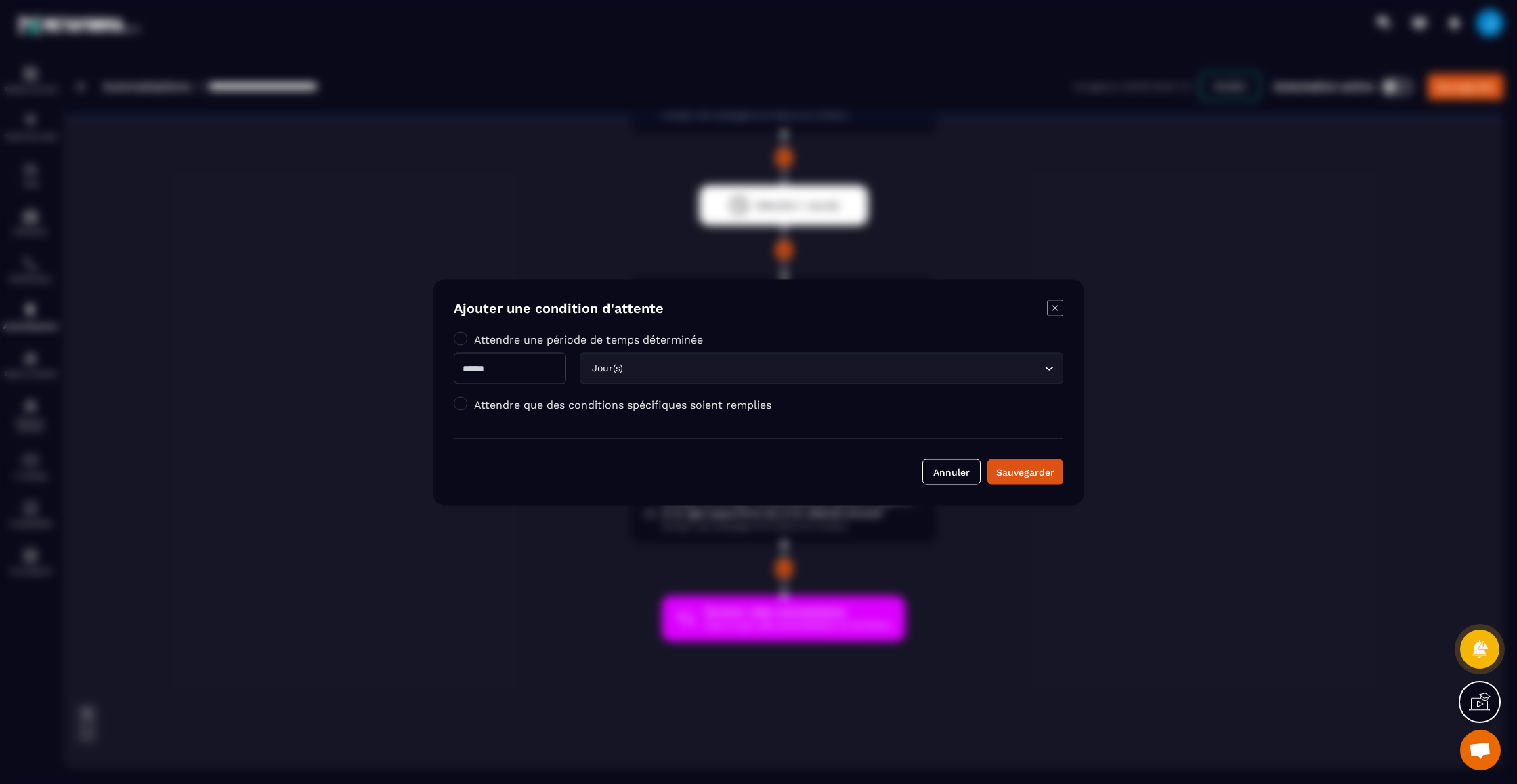
click at [523, 378] on input "*" at bounding box center [510, 368] width 112 height 31
type input "*"
click at [1007, 459] on button "Sauvegarder" at bounding box center [1025, 471] width 76 height 26
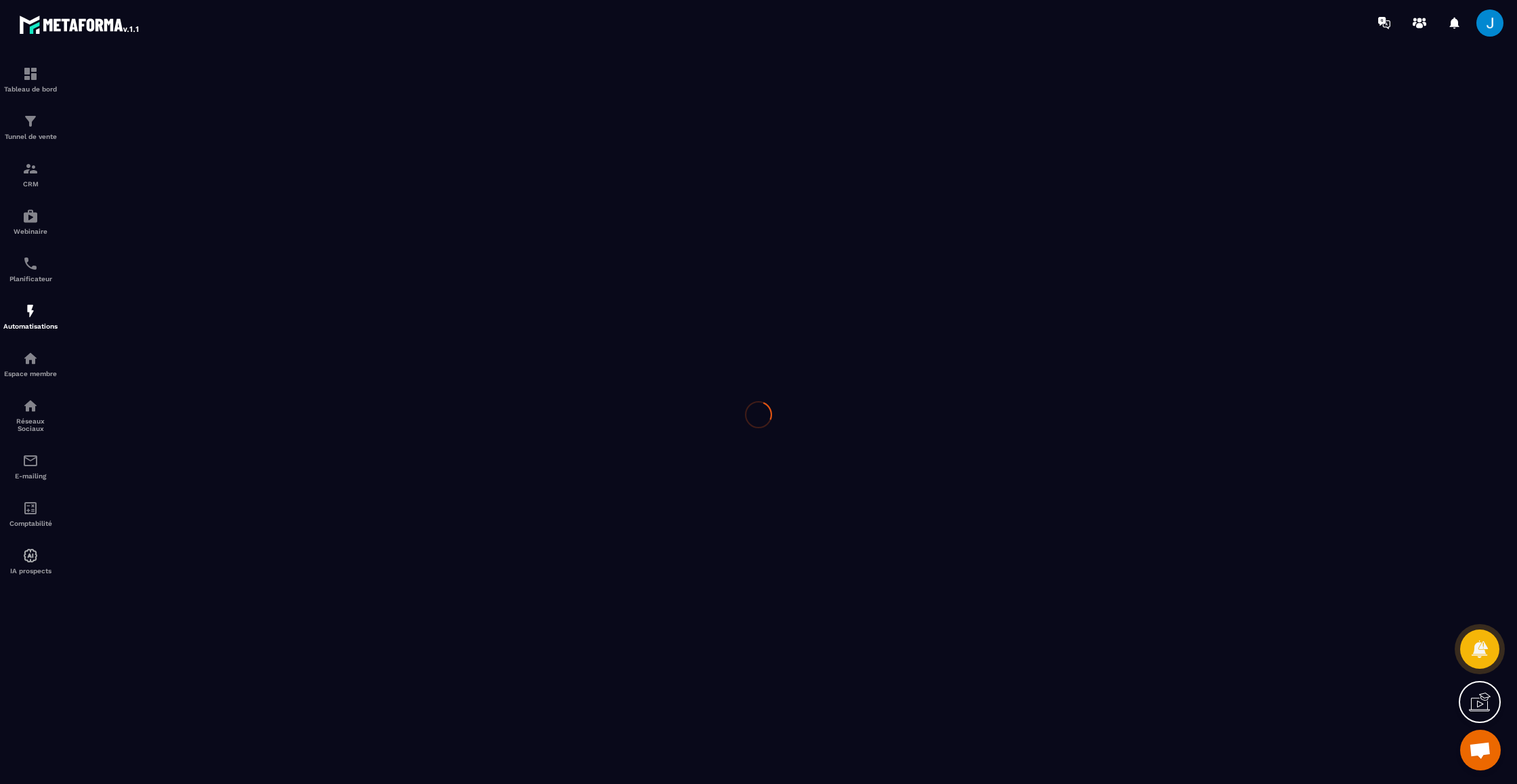
click at [1003, 468] on div at bounding box center [758, 414] width 1517 height 739
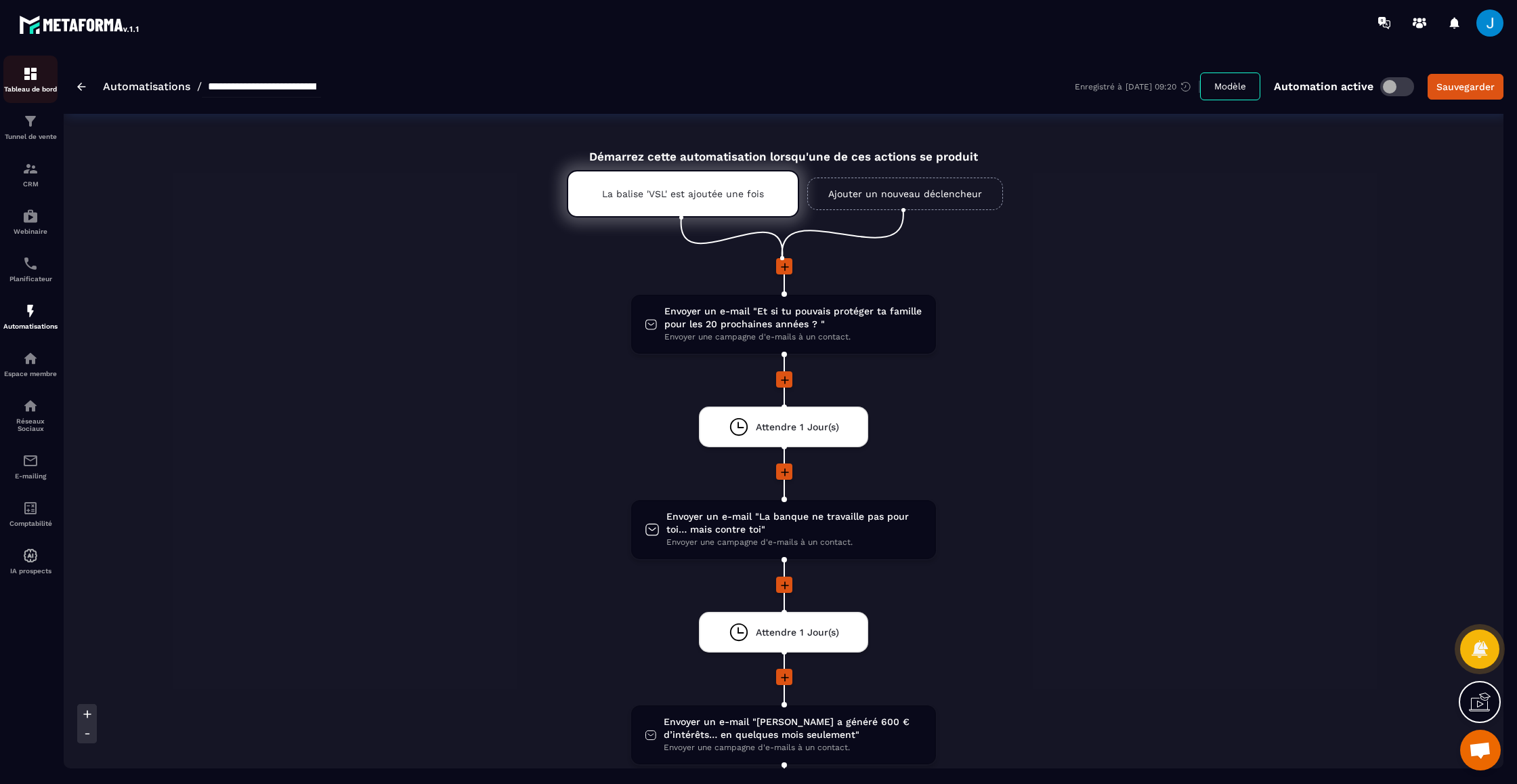
scroll to position [0, 0]
click at [31, 133] on p "Tunnel de vente" at bounding box center [31, 136] width 54 height 8
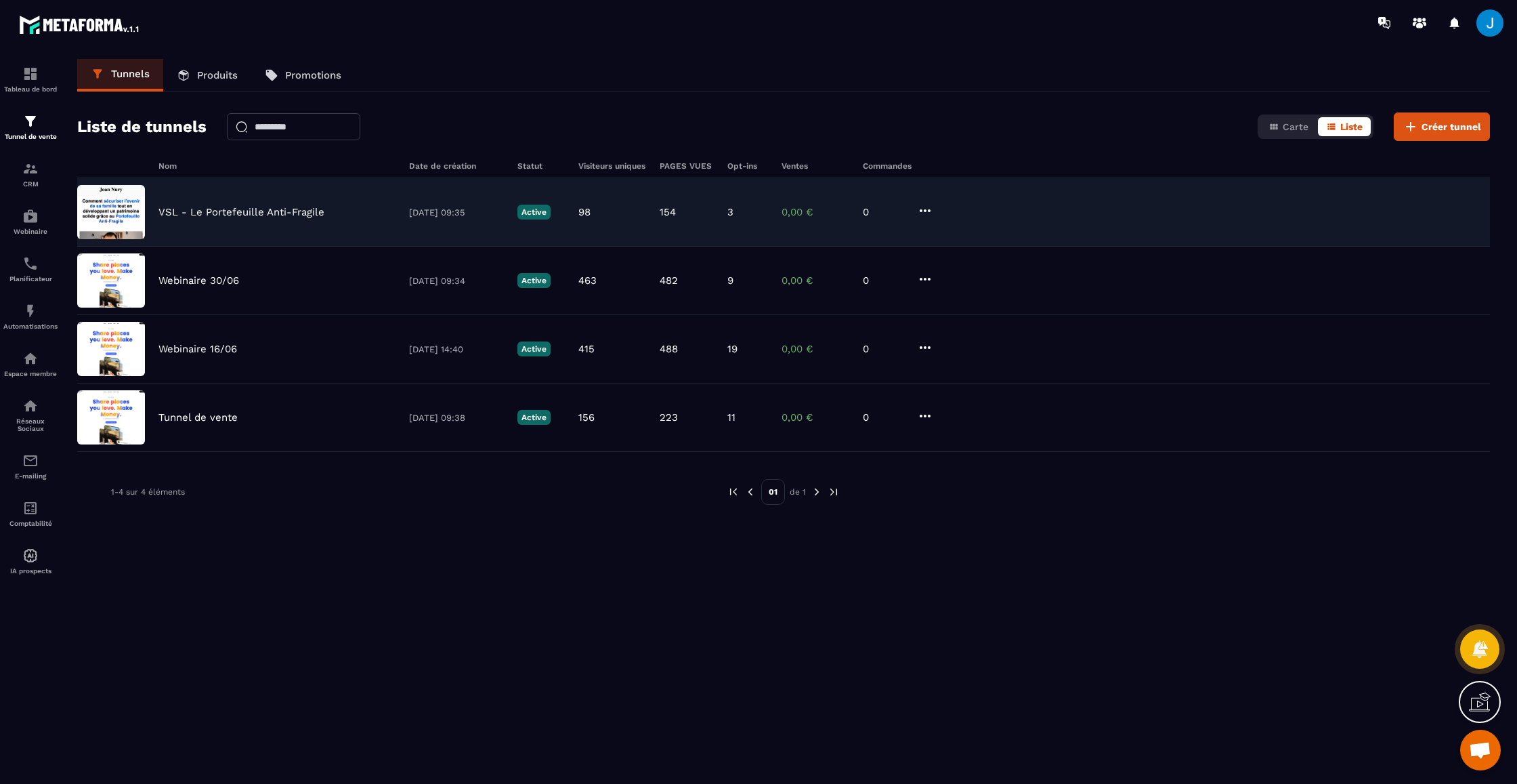
click at [230, 246] on div "VSL - Le Portefeuille Anti-Fragile [DATE] 09:35 Active 98 154 3 0,00 € 0" at bounding box center [783, 280] width 1413 height 69
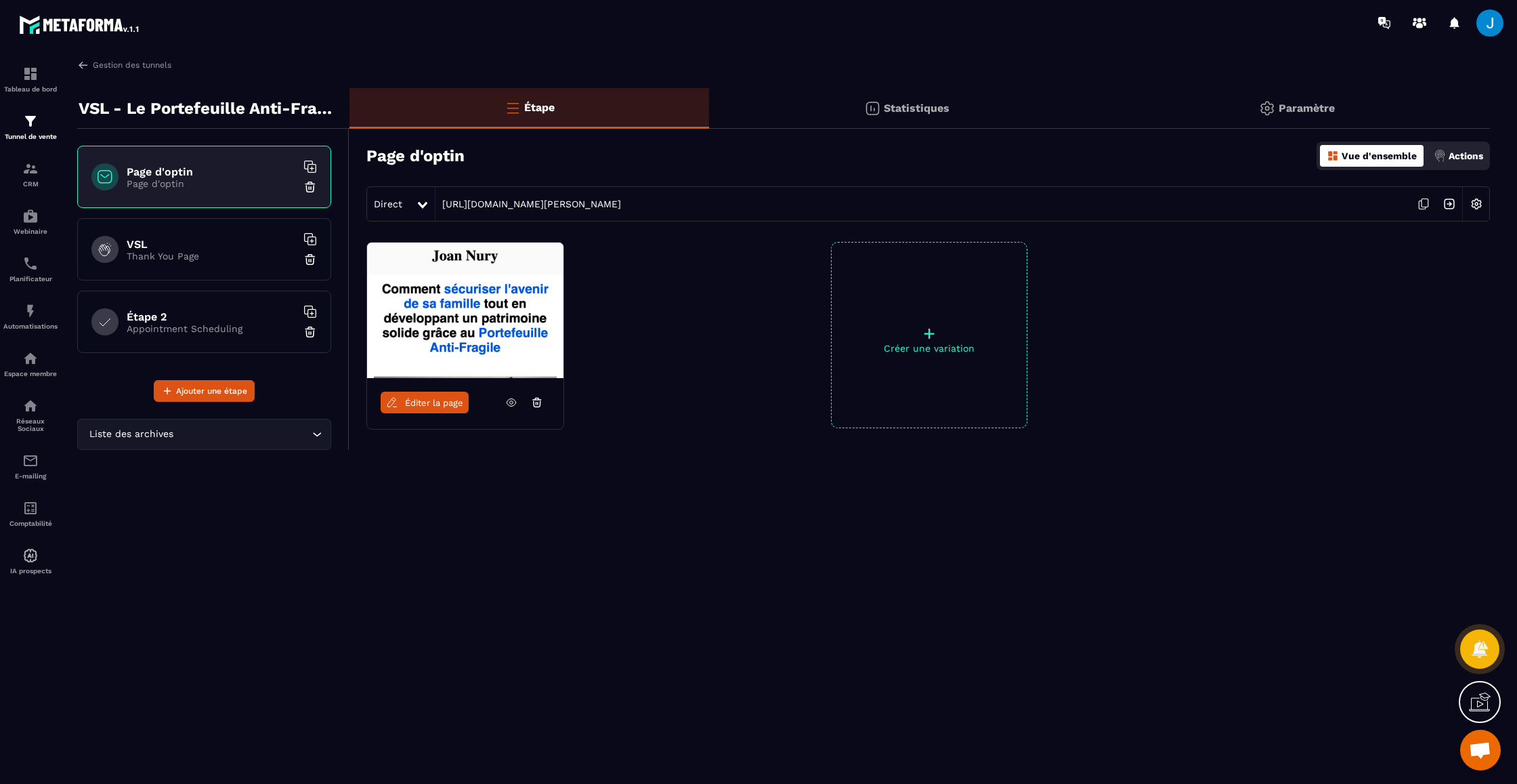
click at [1105, 124] on div "Statistiques" at bounding box center [1297, 108] width 385 height 41
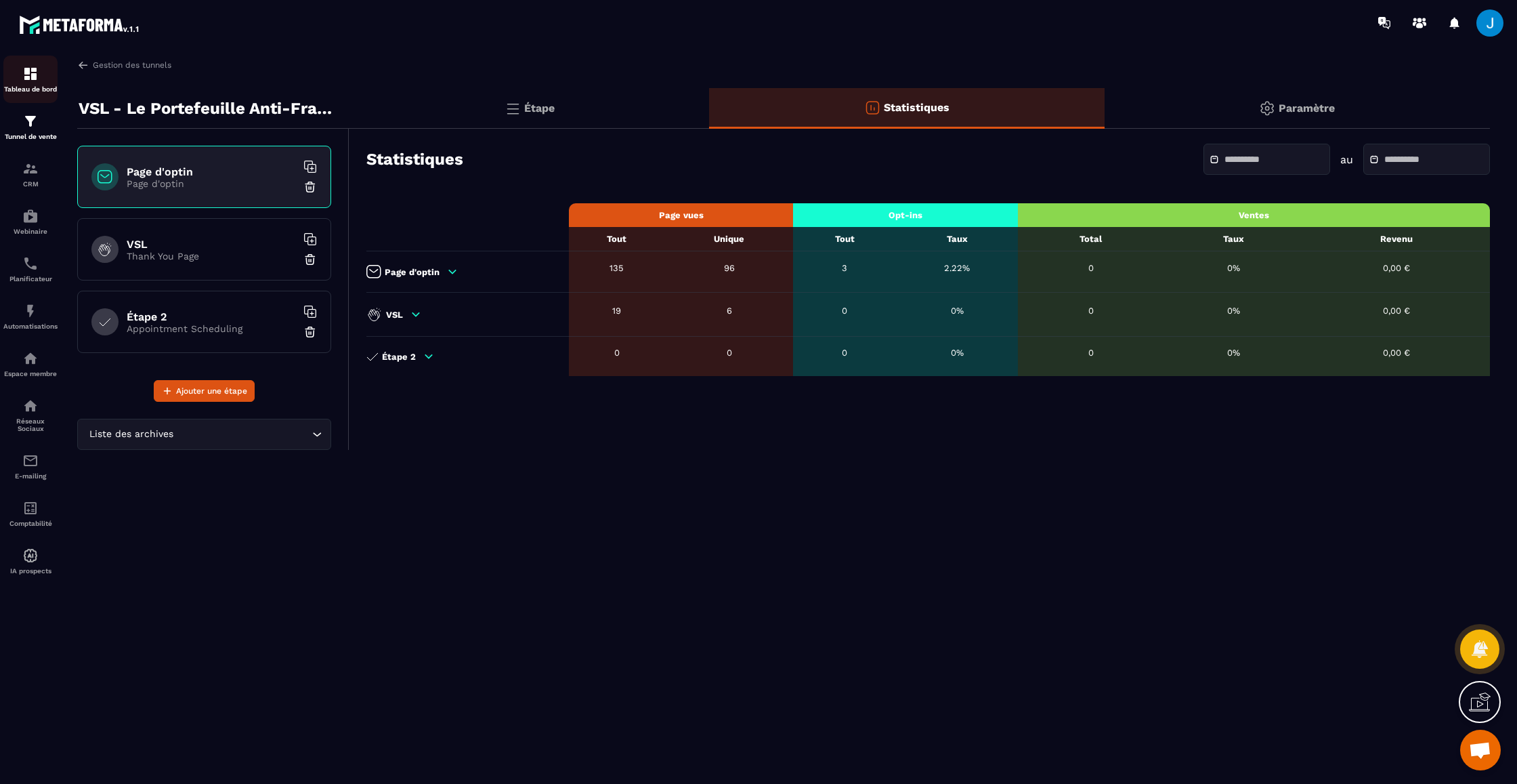
click at [24, 73] on img at bounding box center [30, 73] width 16 height 16
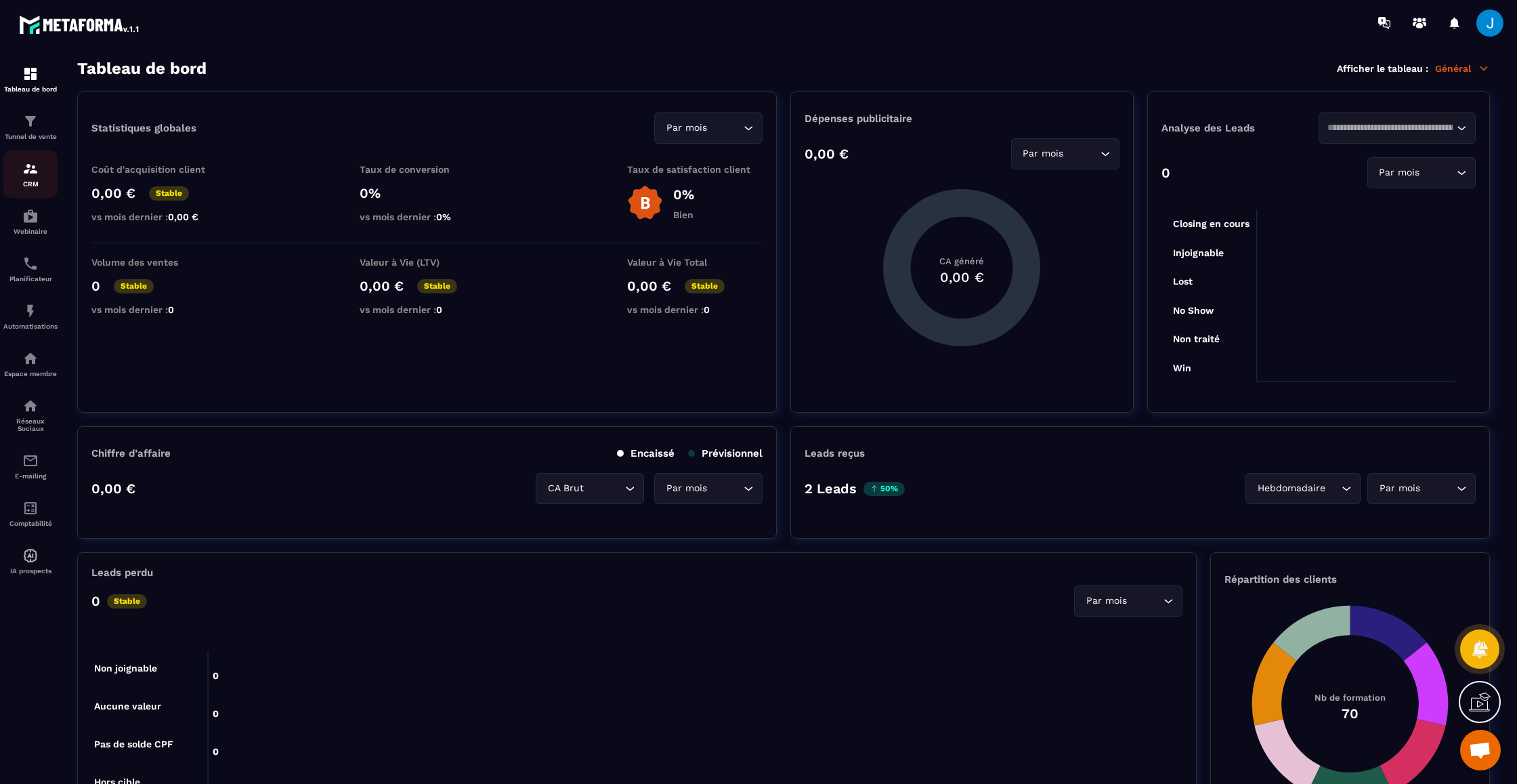
click at [39, 164] on div "CRM" at bounding box center [31, 174] width 54 height 27
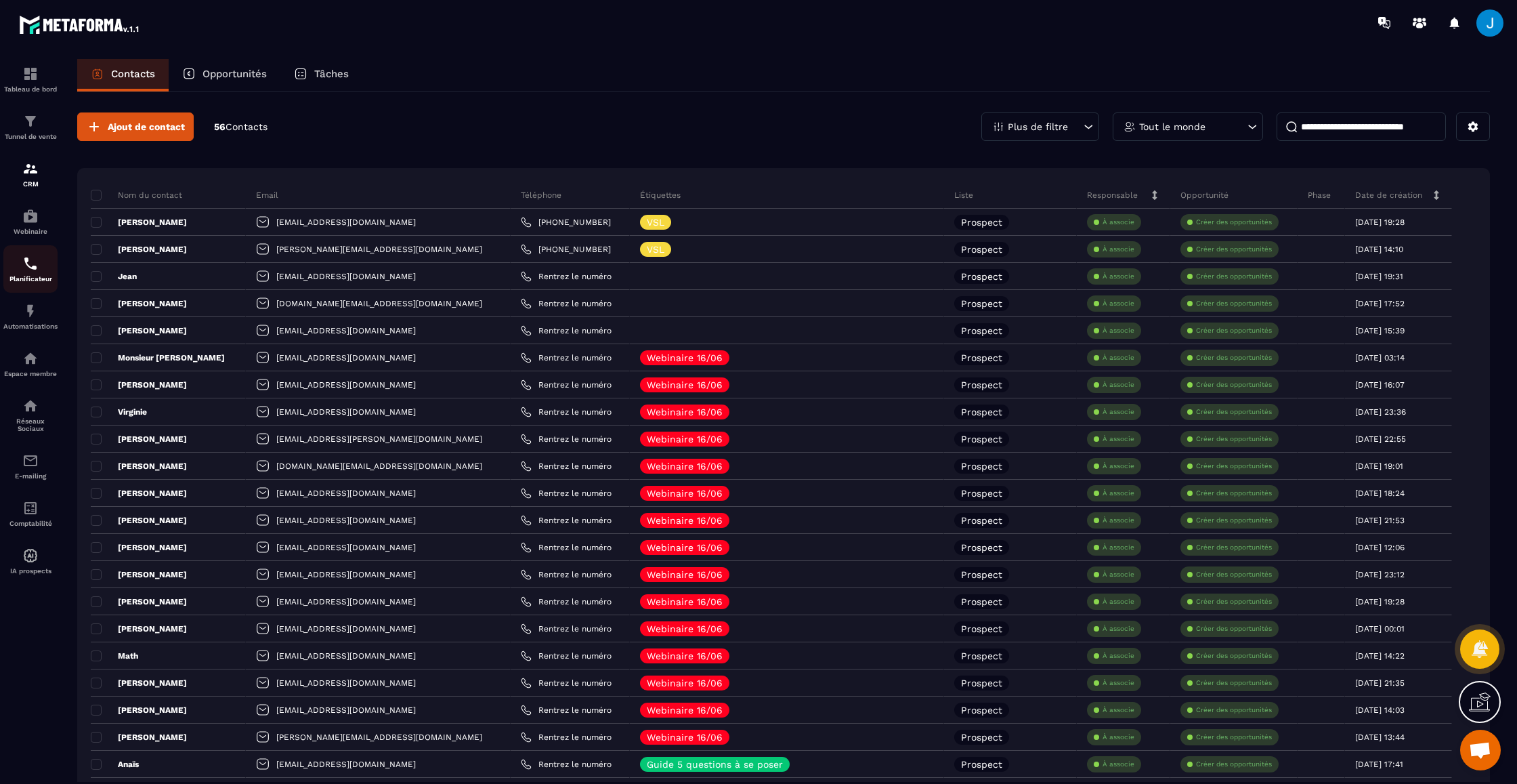
click at [40, 281] on p "Planificateur" at bounding box center [31, 279] width 54 height 8
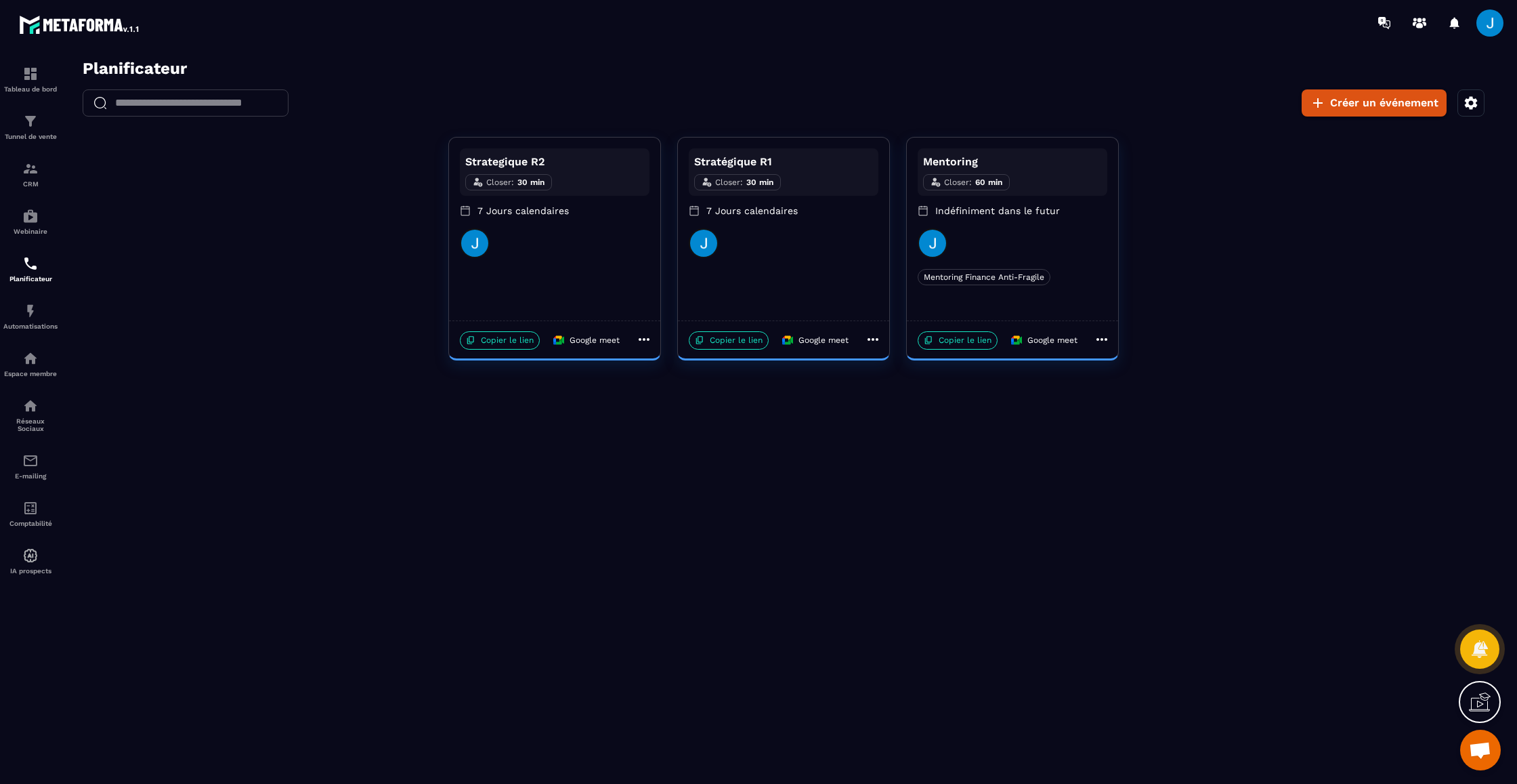
click at [784, 224] on div "Stratégique R1 Closer : 30 min 7 Jours calendaires" at bounding box center [783, 188] width 189 height 80
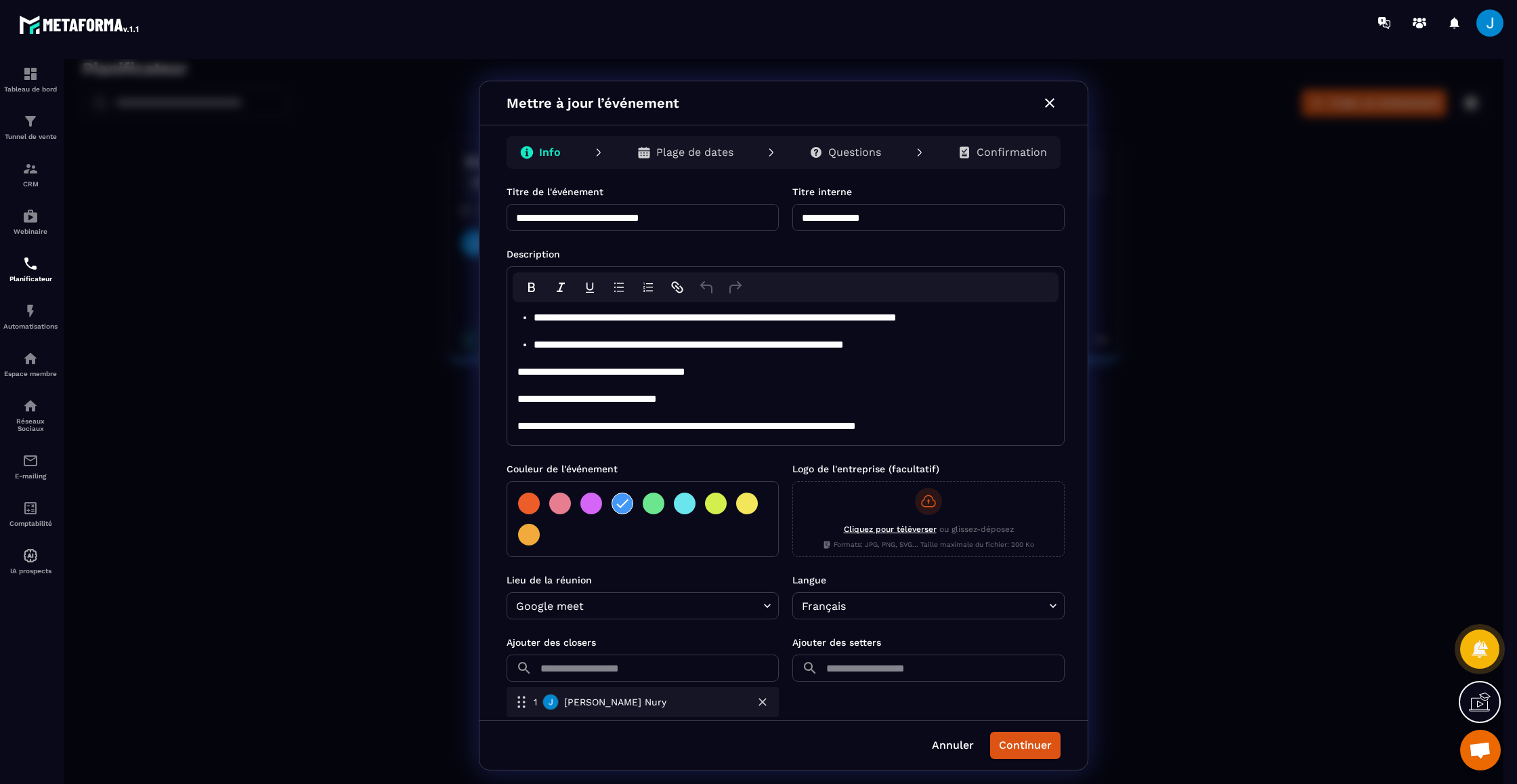
click at [687, 149] on p "Plage de dates" at bounding box center [695, 153] width 77 height 14
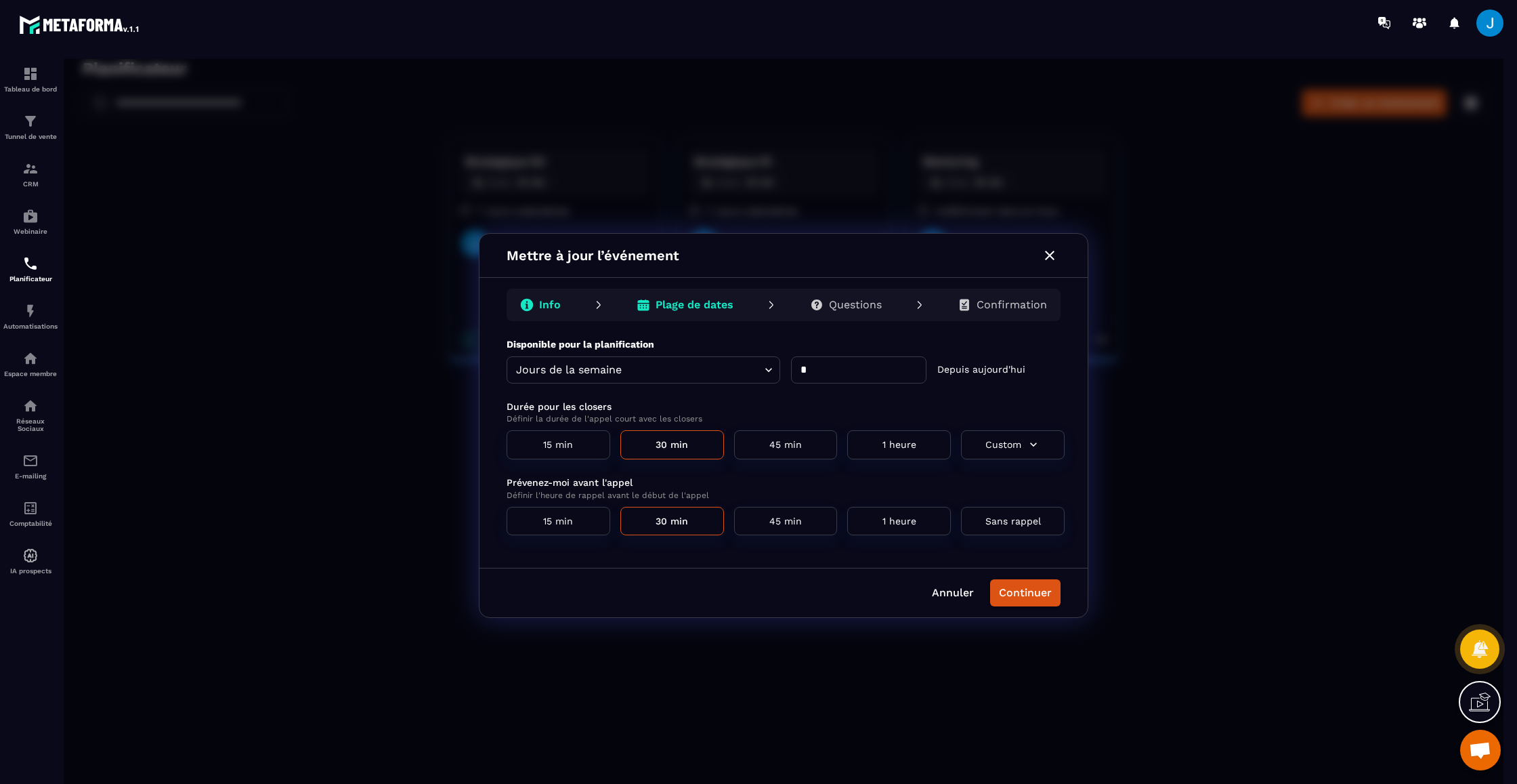
click at [770, 370] on body "Planificateur ​ ​ Créer un événement Strategique R2 Closer : 30 min 7 Jours cal…" at bounding box center [783, 425] width 1440 height 733
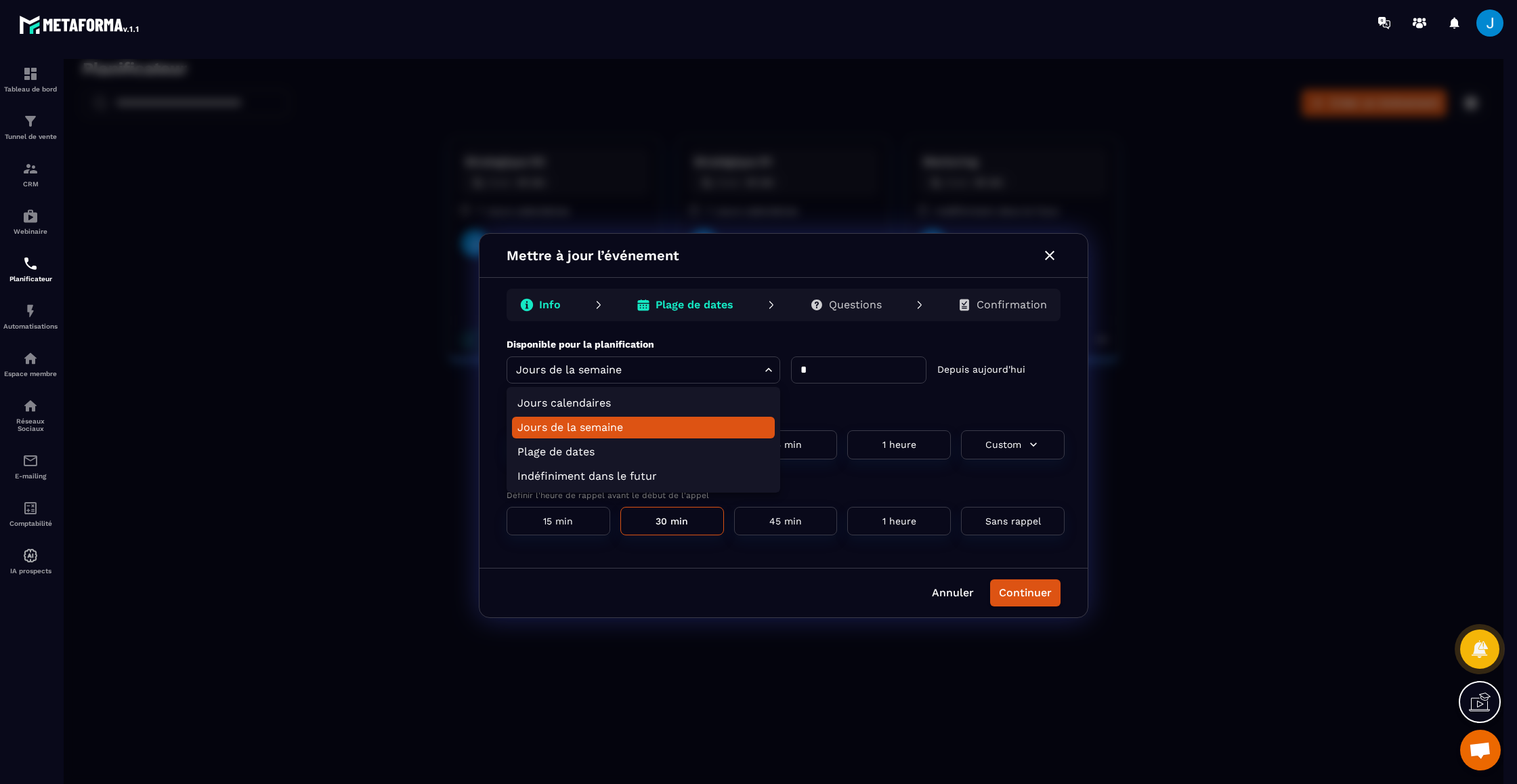
click at [650, 426] on li "Jours de la semaine" at bounding box center [643, 427] width 263 height 21
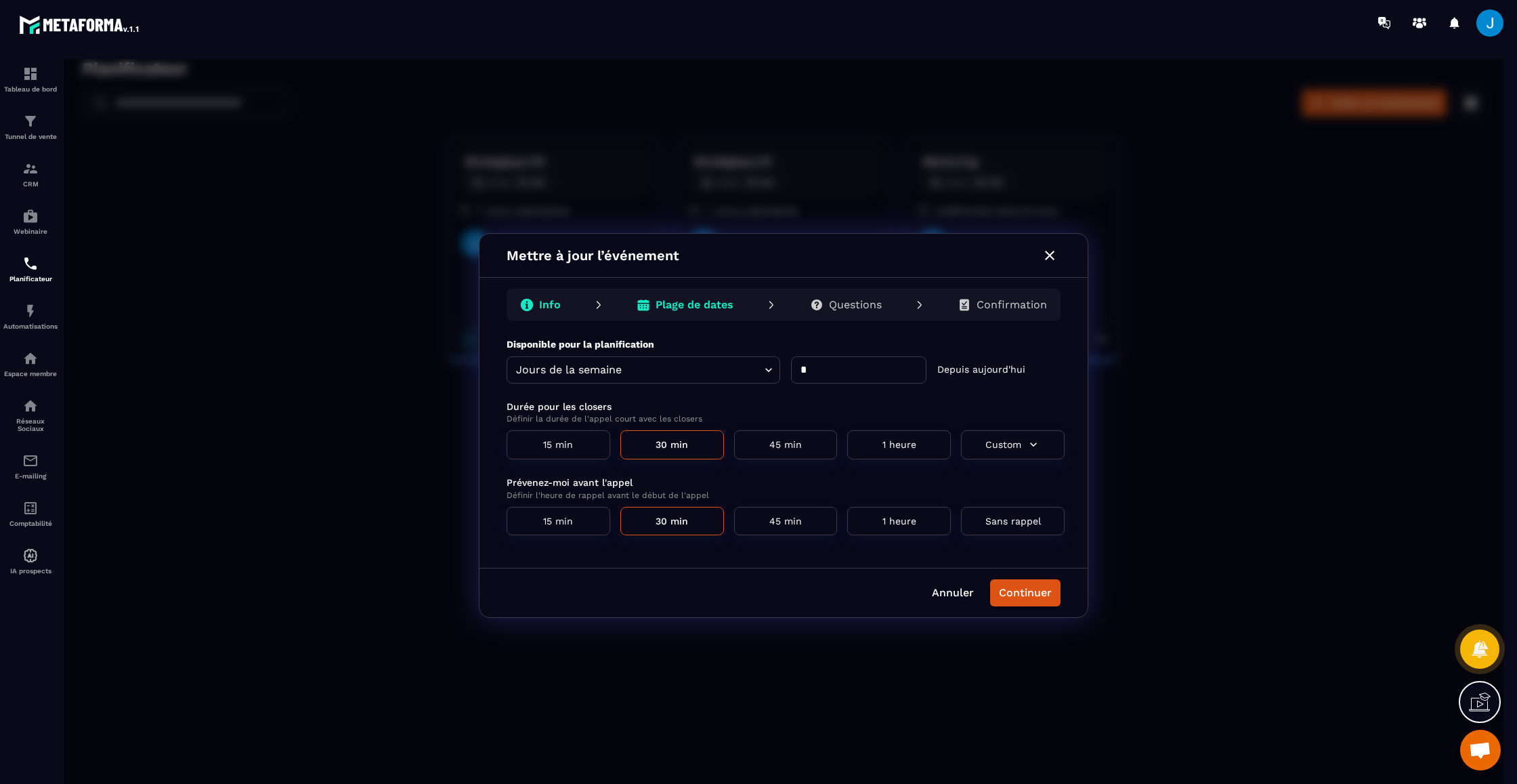
click at [841, 310] on p "Questions" at bounding box center [856, 305] width 53 height 14
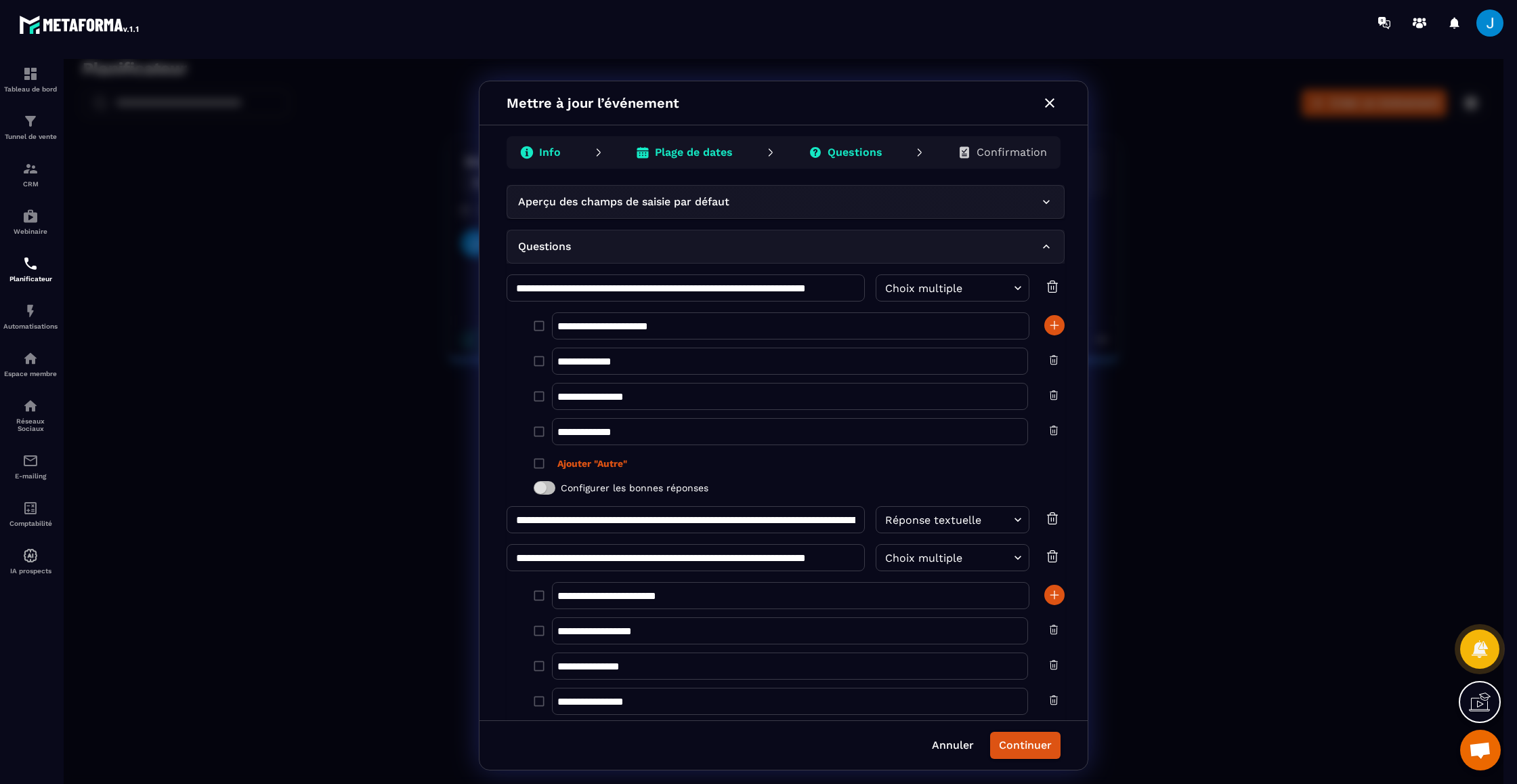
click at [713, 160] on div "Plage de dates" at bounding box center [684, 153] width 119 height 27
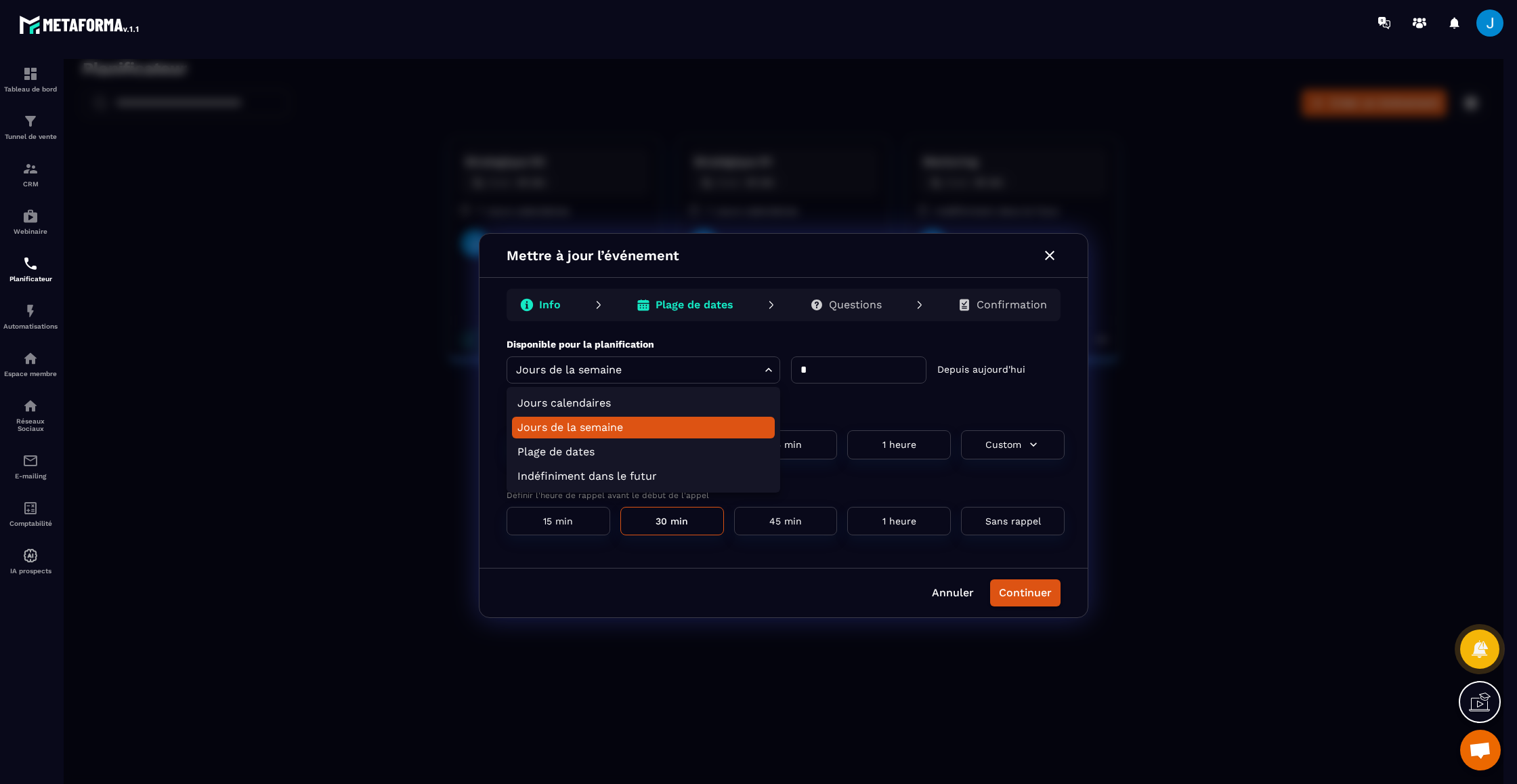
click at [677, 370] on body "Planificateur ​ ​ Créer un événement Strategique R2 Closer : 30 min 7 Jours cal…" at bounding box center [783, 425] width 1440 height 733
click at [619, 406] on li "Jours calendaires" at bounding box center [643, 403] width 263 height 21
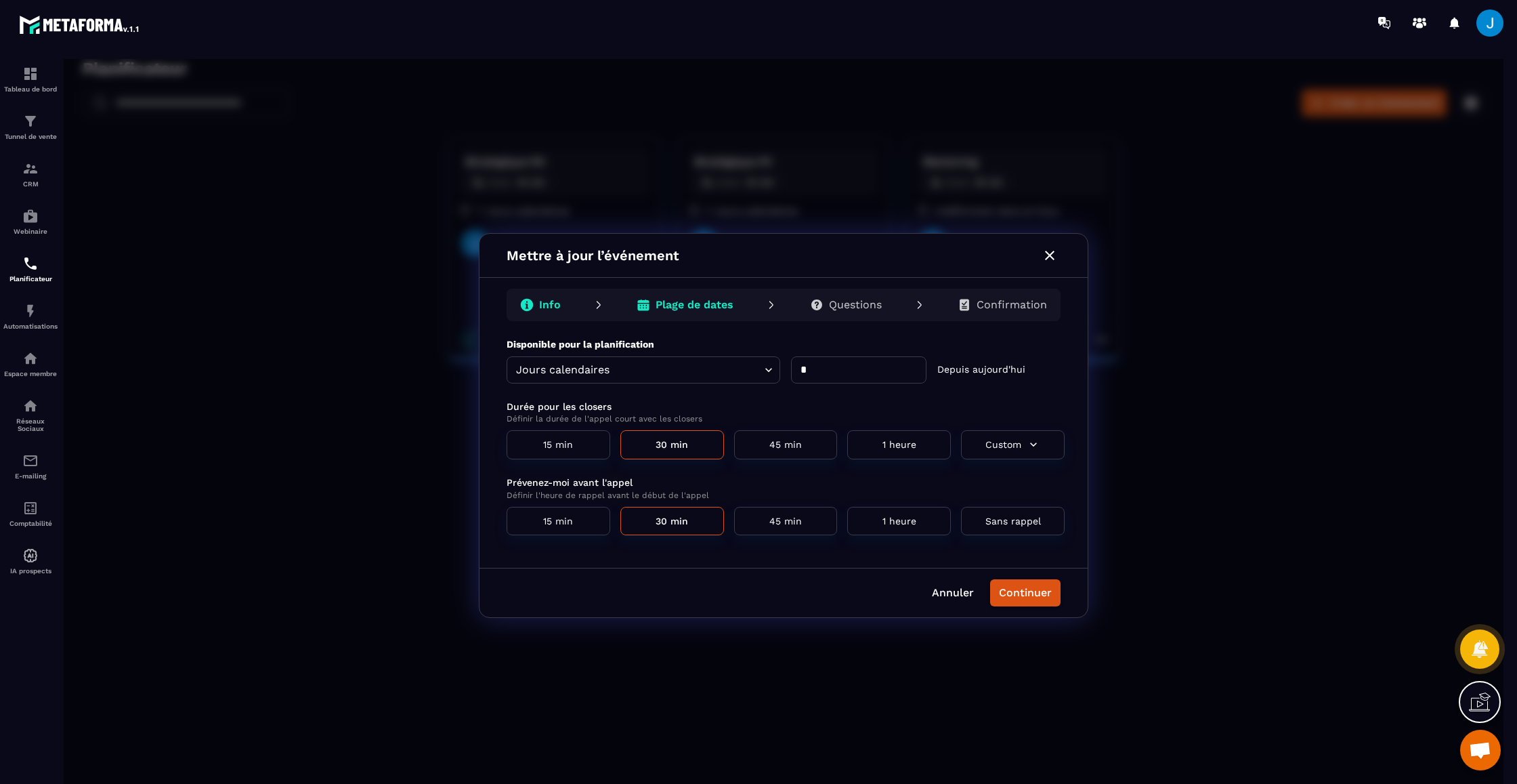
click at [863, 384] on form "**********" at bounding box center [786, 435] width 558 height 198
click at [857, 371] on input "*" at bounding box center [858, 370] width 135 height 27
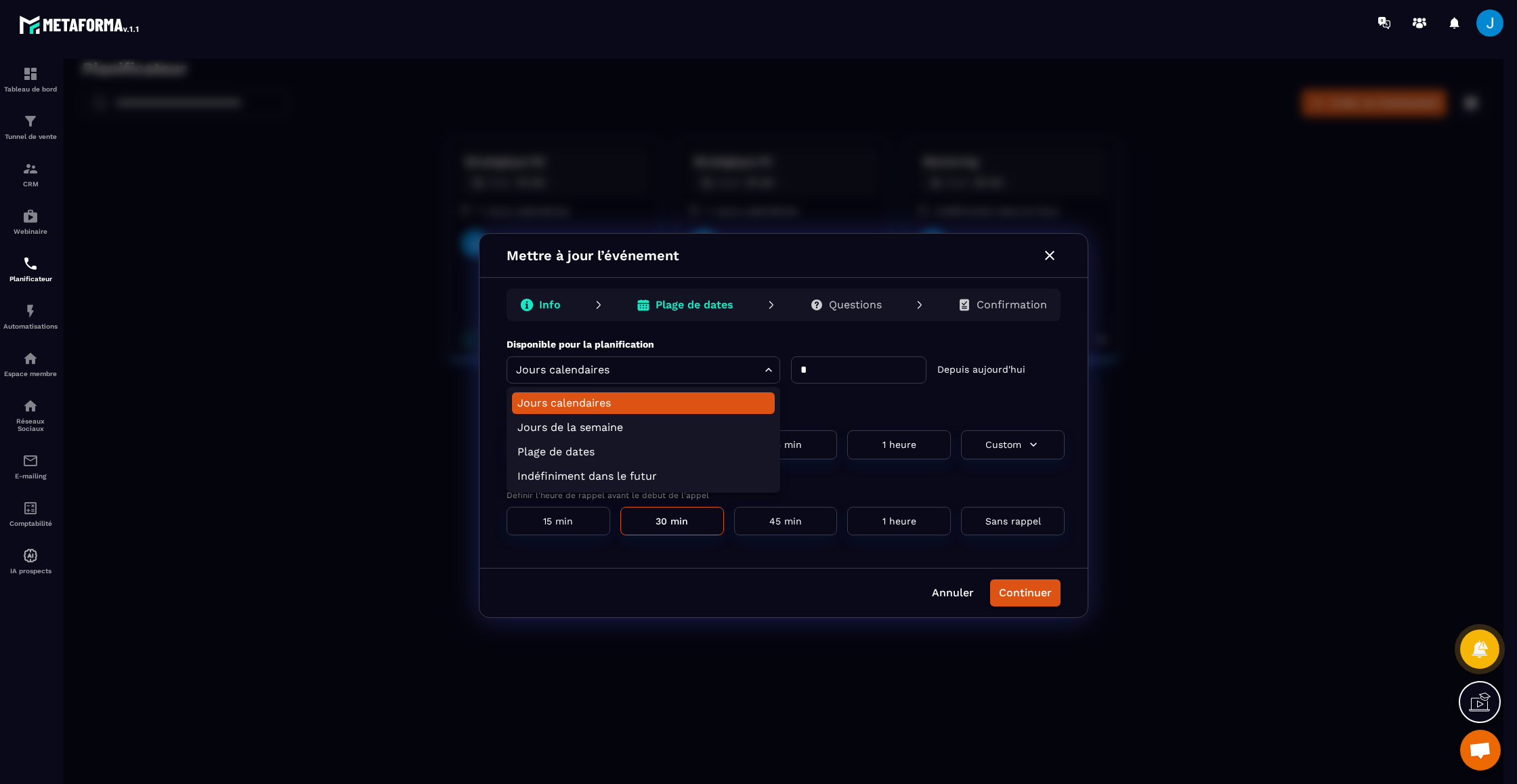
click at [749, 373] on body "**********" at bounding box center [783, 425] width 1440 height 733
click at [707, 427] on li "Jours de la semaine" at bounding box center [643, 427] width 263 height 21
type input "*********"
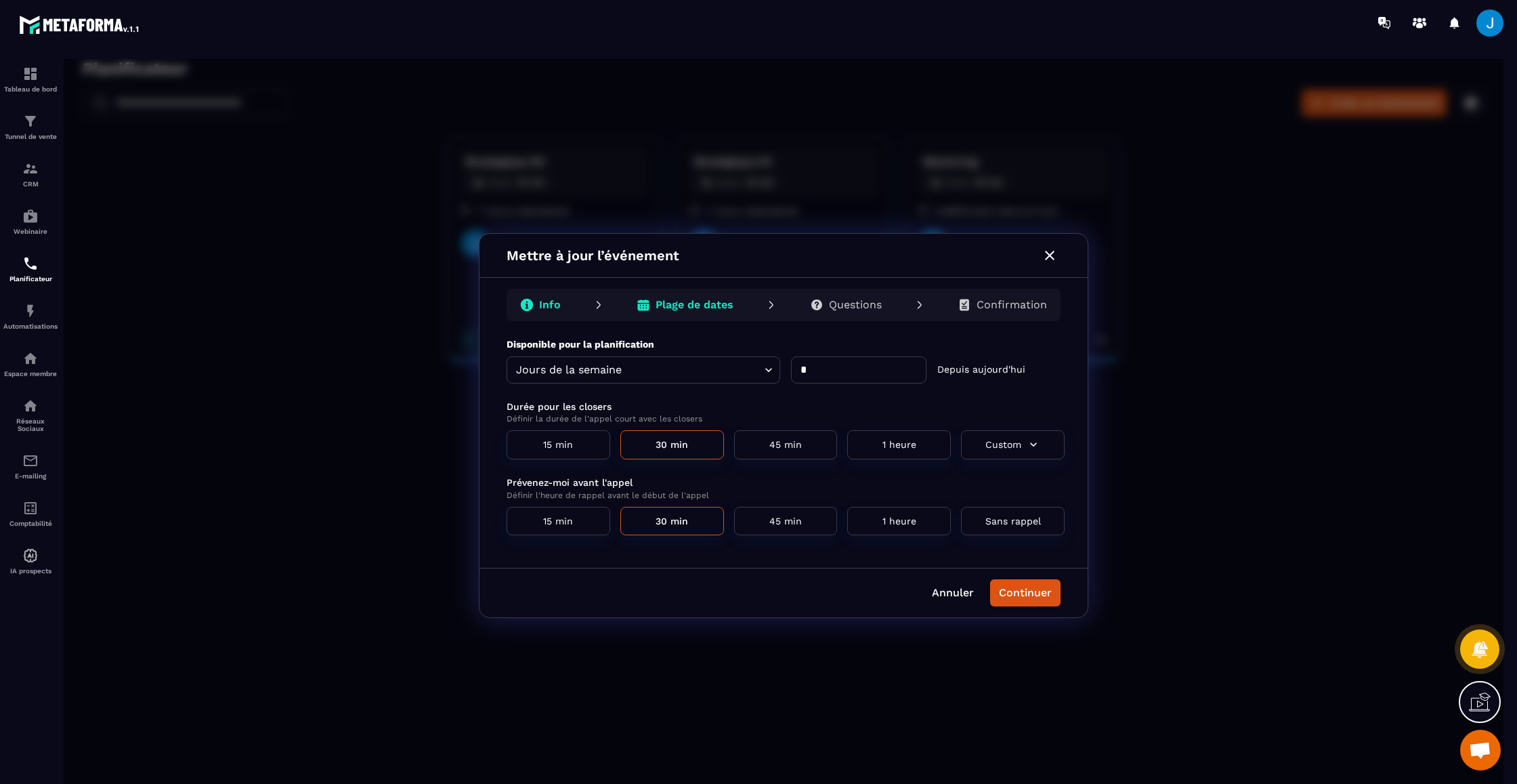
click at [858, 376] on input "*" at bounding box center [858, 370] width 135 height 27
type input "*"
click at [884, 338] on p "Disponible pour la planification" at bounding box center [786, 344] width 558 height 14
click at [1043, 588] on button "Continuer" at bounding box center [1025, 593] width 70 height 27
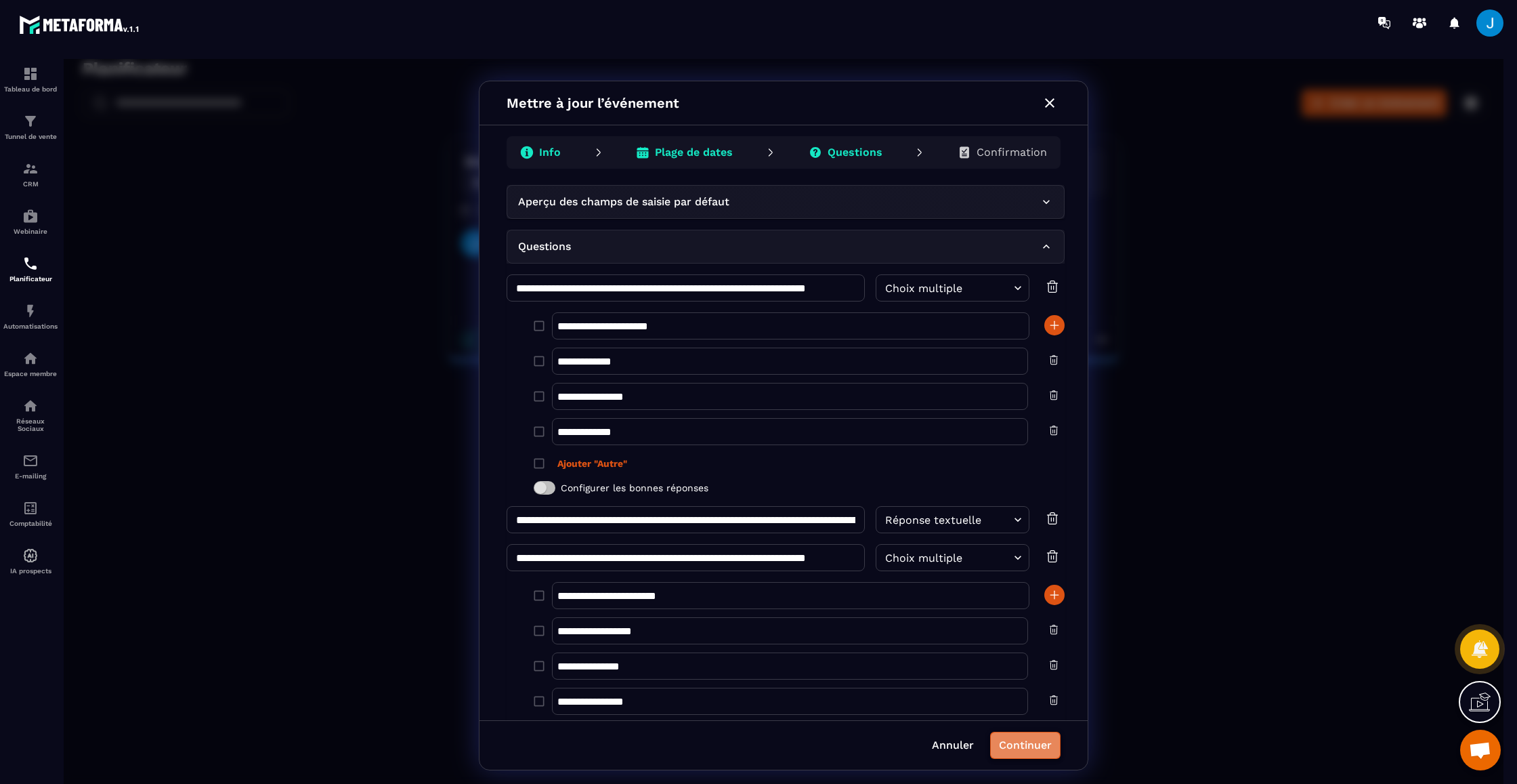
click at [1028, 741] on button "Continuer" at bounding box center [1025, 745] width 70 height 27
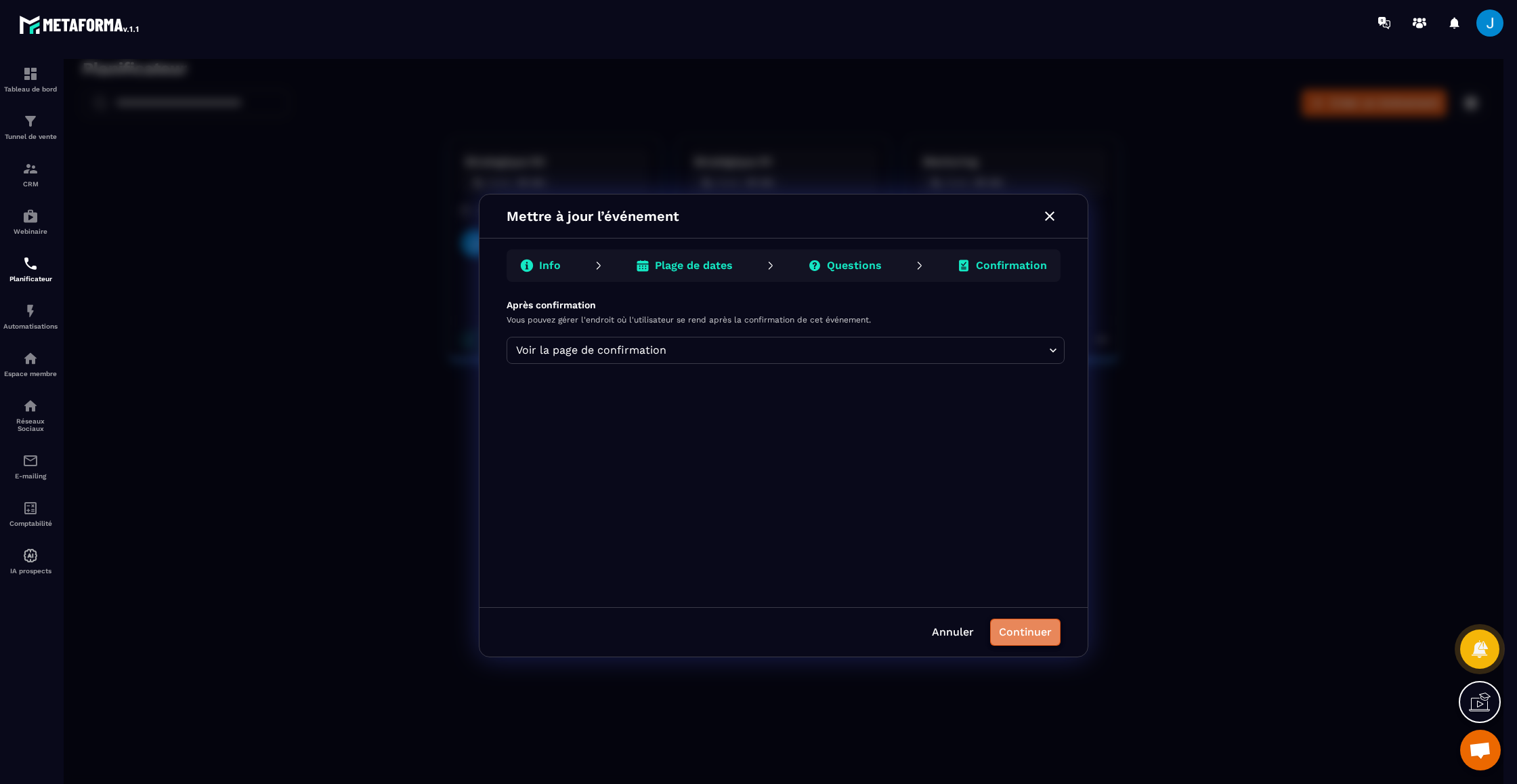
click at [1010, 642] on button "Continuer" at bounding box center [1025, 631] width 70 height 27
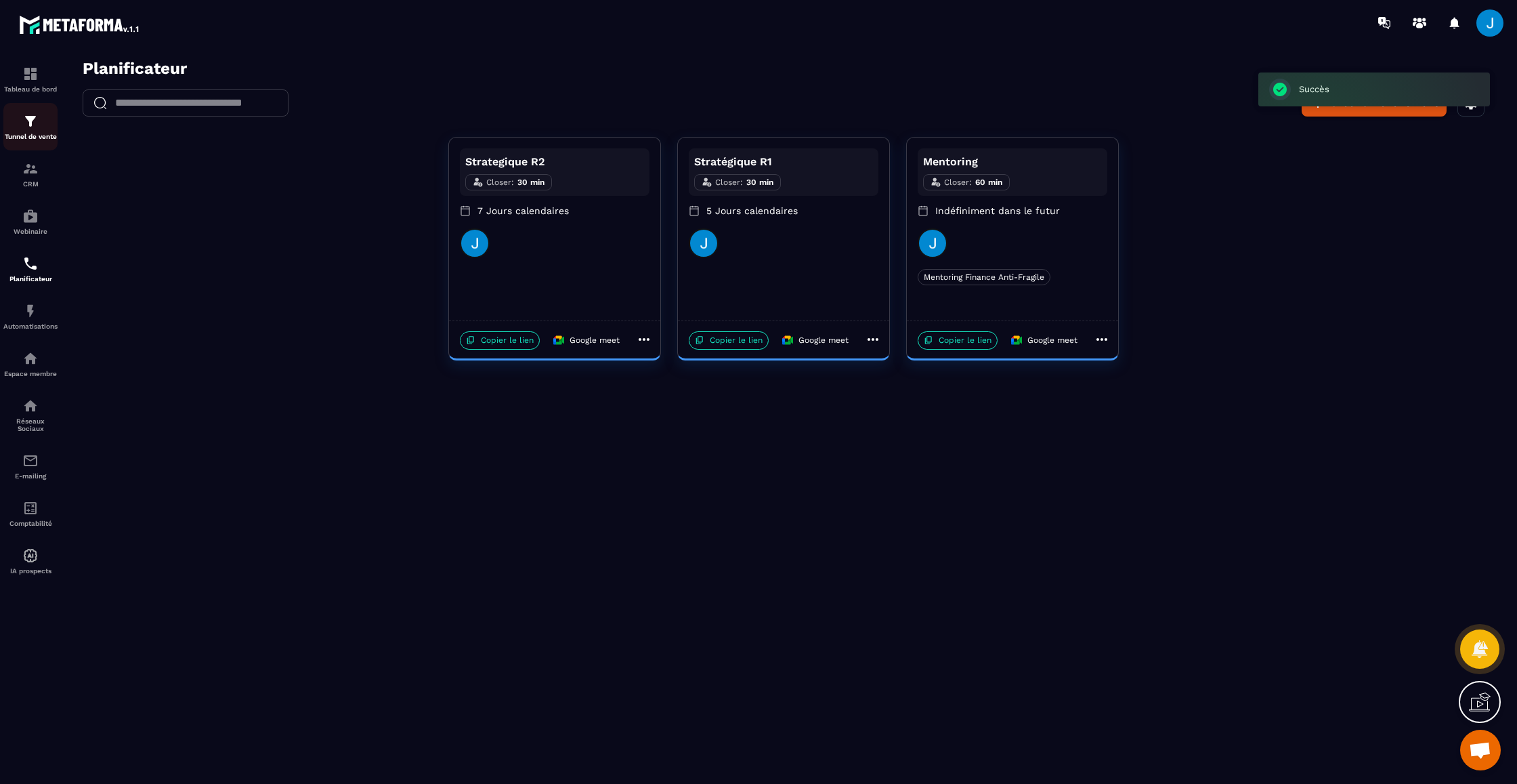
click at [33, 126] on img at bounding box center [30, 121] width 16 height 16
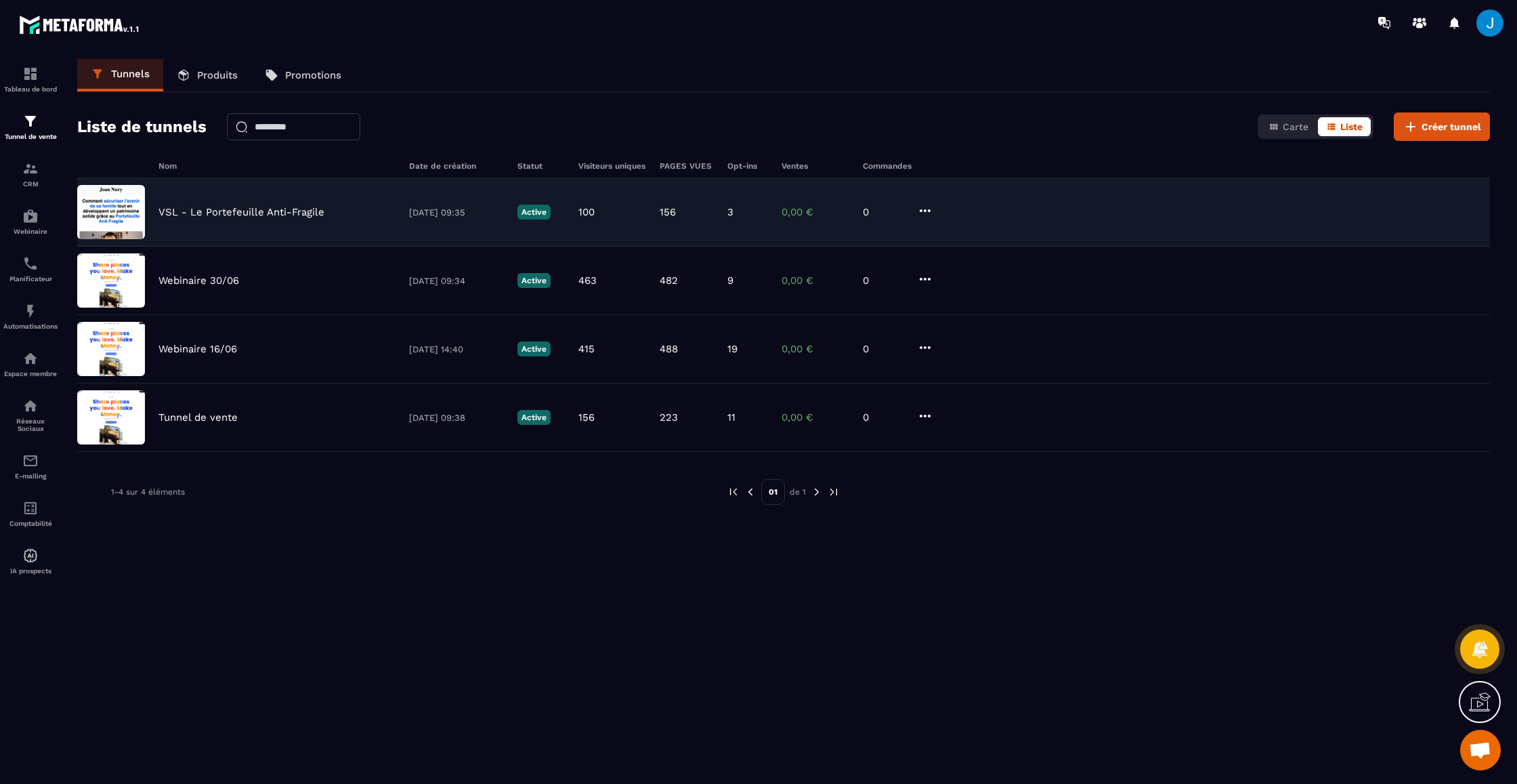
click at [98, 217] on img at bounding box center [111, 212] width 68 height 54
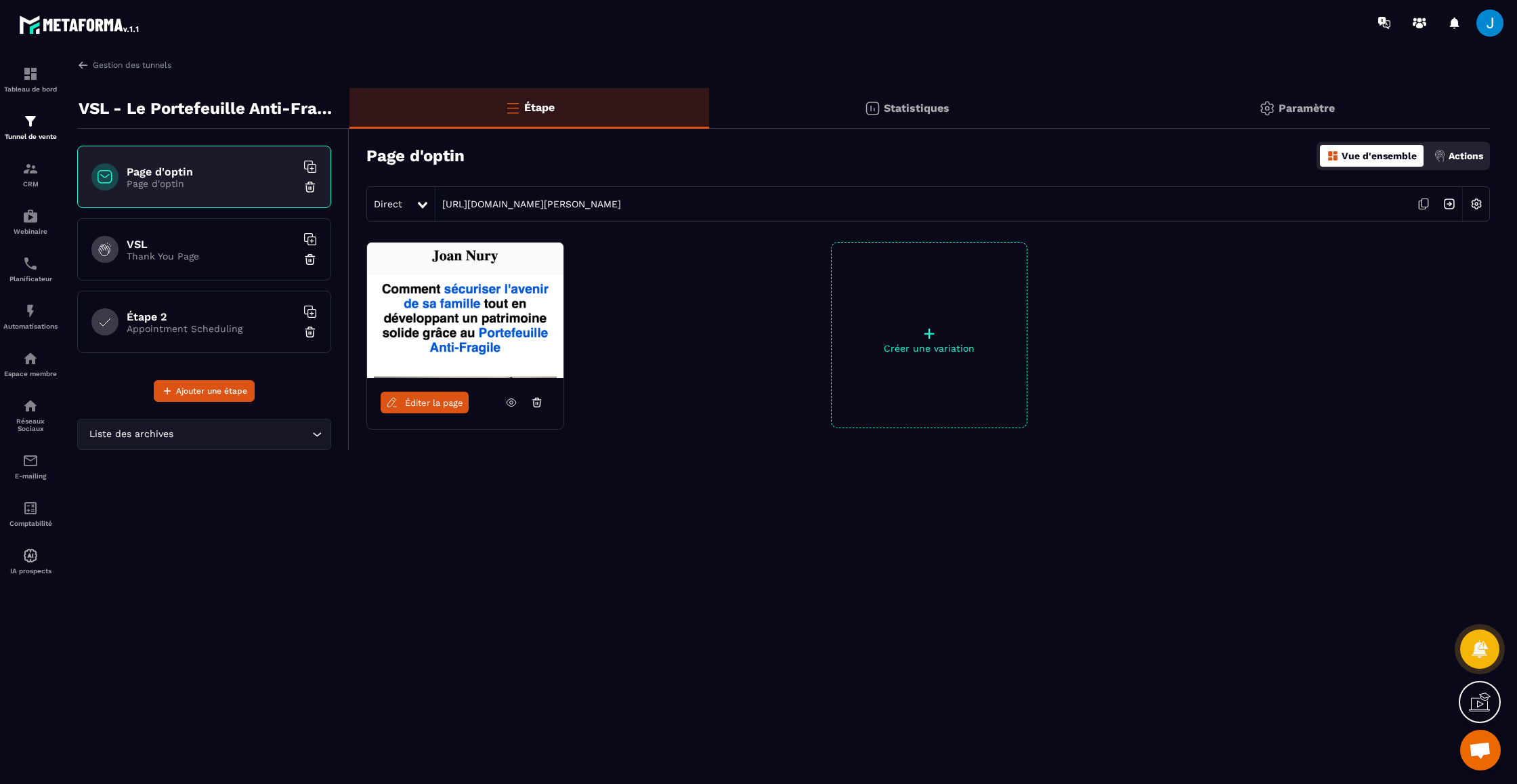
click at [216, 239] on h6 "VSL" at bounding box center [211, 243] width 169 height 13
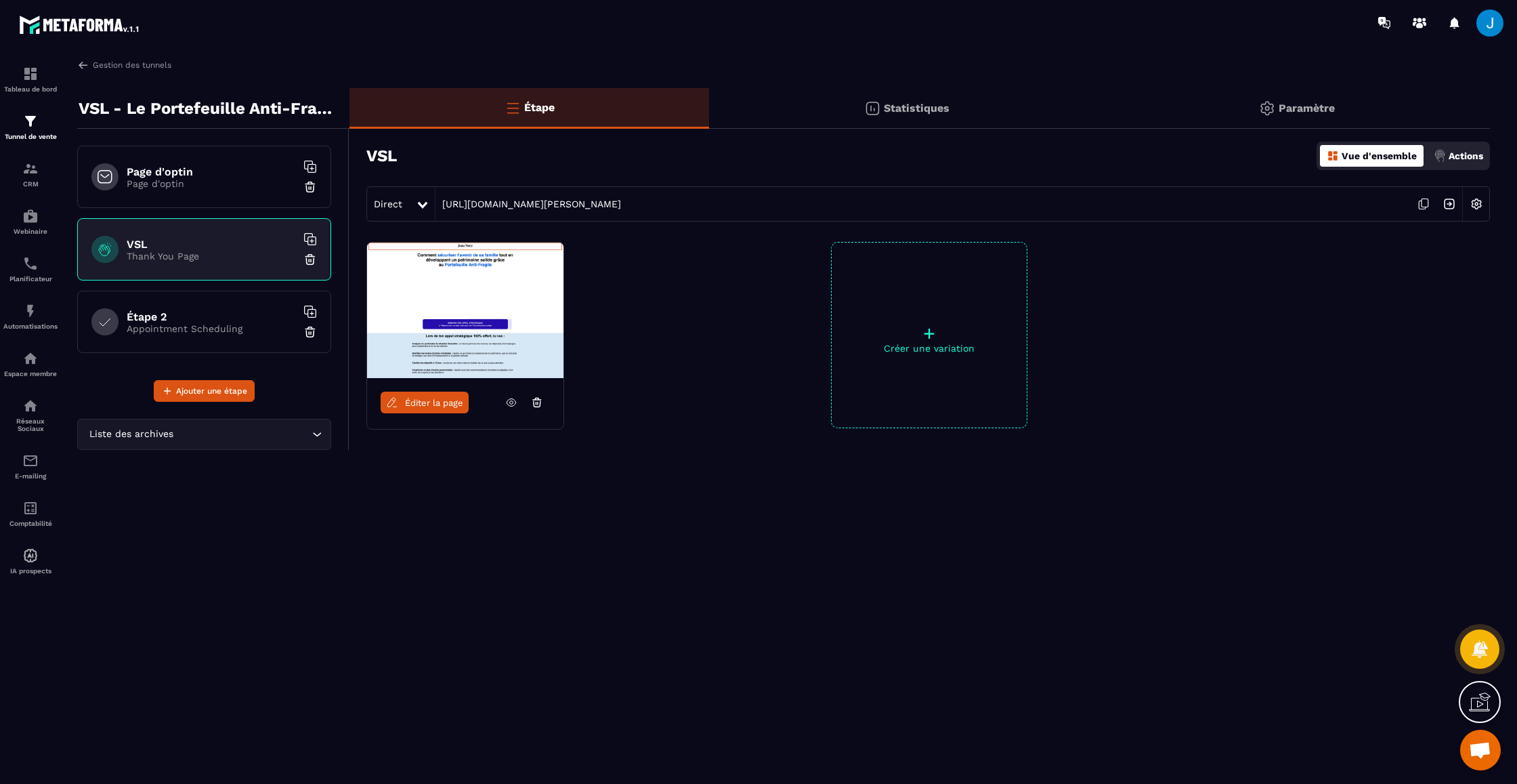
click at [511, 405] on icon at bounding box center [511, 402] width 13 height 13
click at [29, 310] on img at bounding box center [30, 311] width 16 height 16
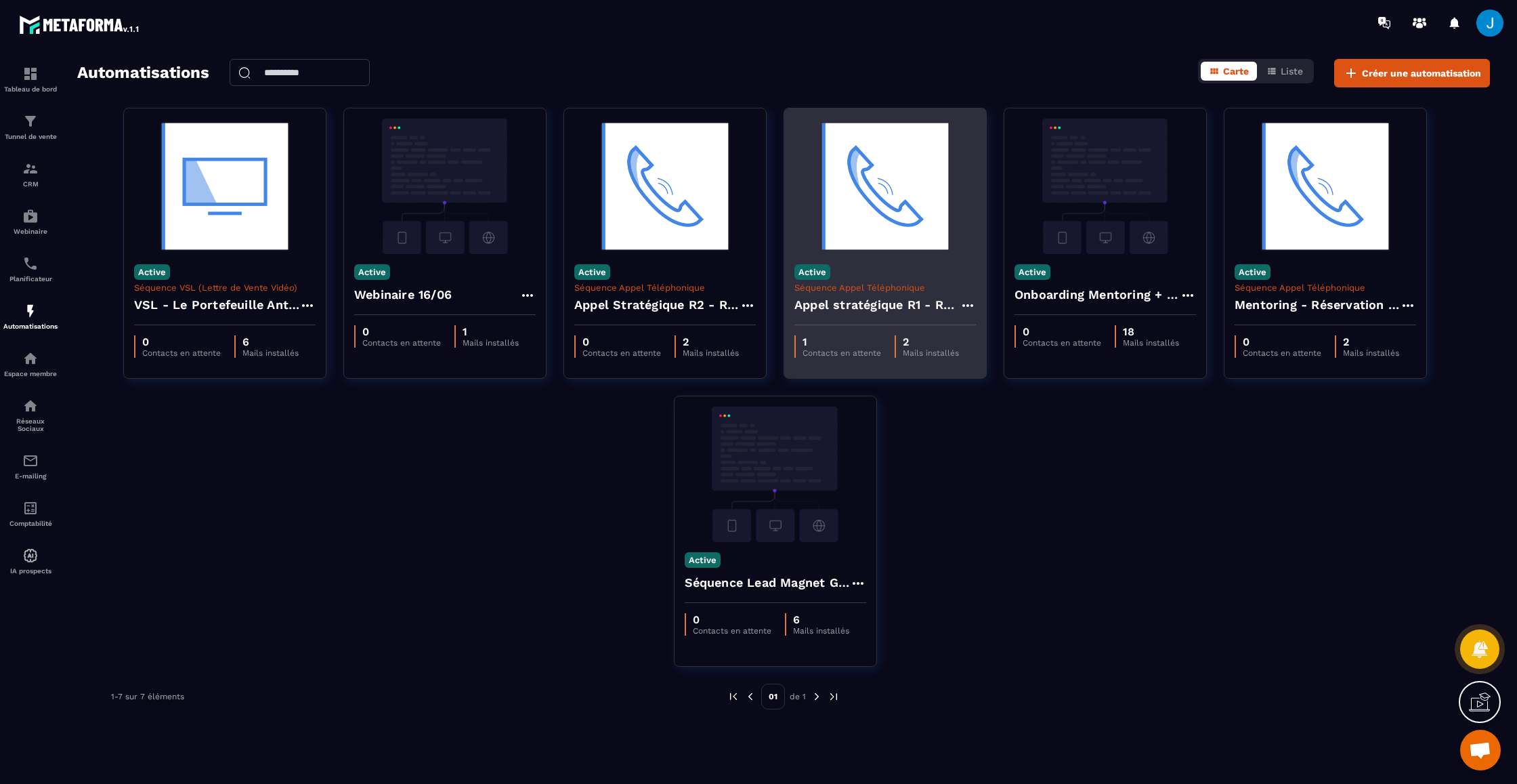
click at [870, 300] on h4 "Appel stratégique R1 - Réservation" at bounding box center [877, 305] width 165 height 19
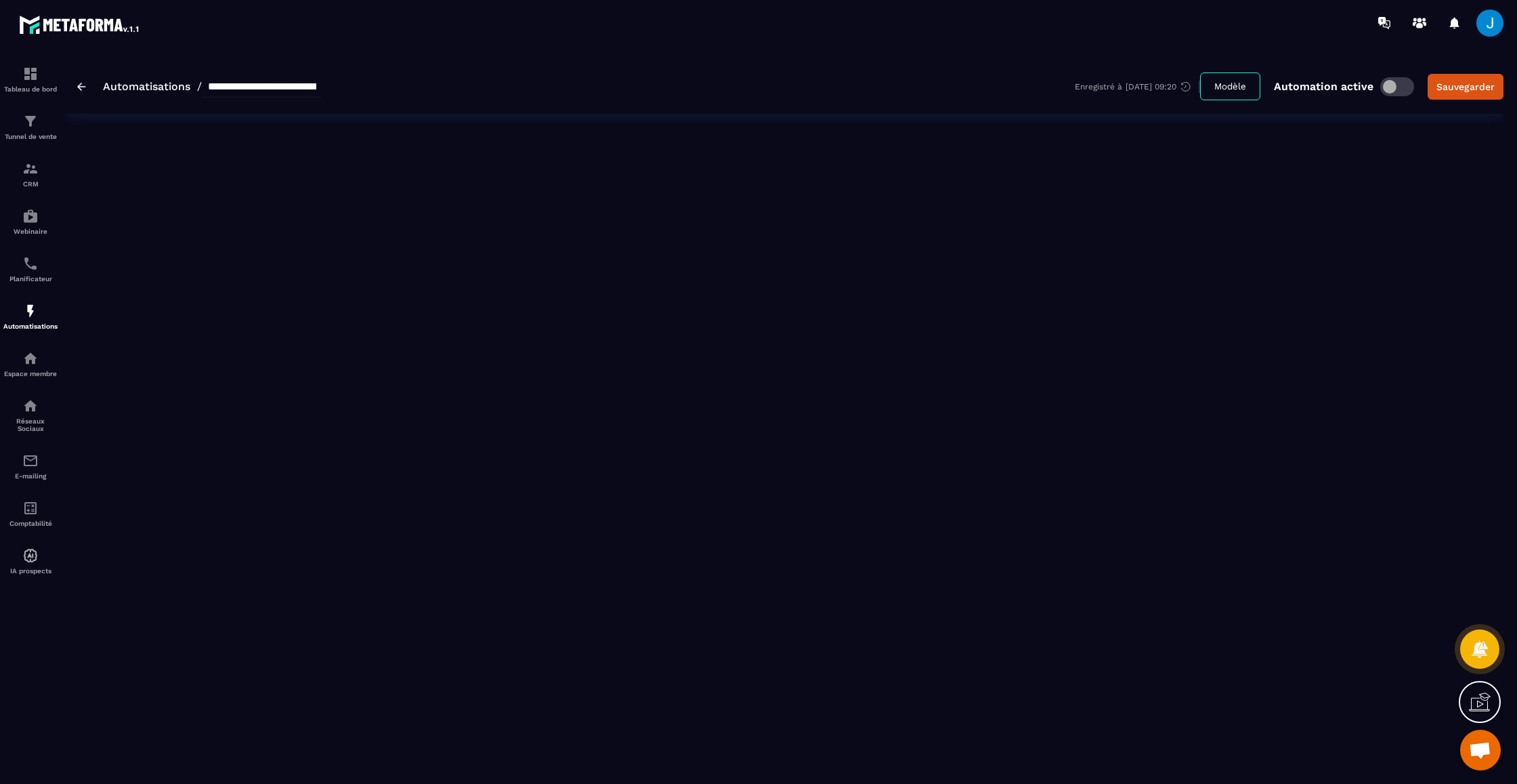
type input "**********"
